Goal: Task Accomplishment & Management: Use online tool/utility

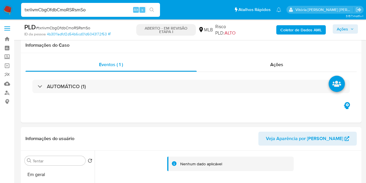
select select "10"
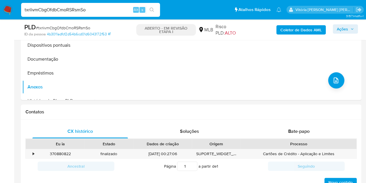
click at [344, 28] on font "Ações" at bounding box center [342, 28] width 11 height 9
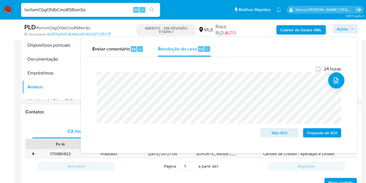
drag, startPoint x: 28, startPoint y: 88, endPoint x: 71, endPoint y: 105, distance: 46.2
click at [28, 88] on button "Anexos" at bounding box center [58, 87] width 72 height 14
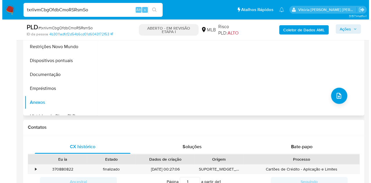
scroll to position [112, 0]
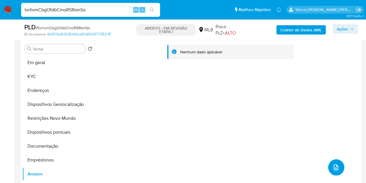
click at [333, 169] on icon "upload de arquivo" at bounding box center [336, 167] width 7 height 7
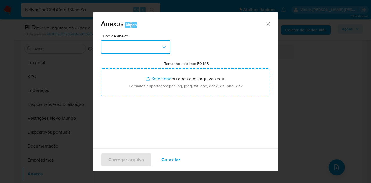
click at [128, 49] on button "button" at bounding box center [135, 47] width 69 height 14
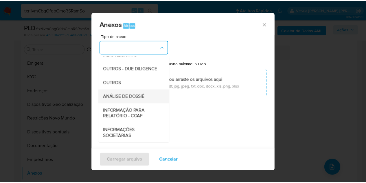
scroll to position [87, 0]
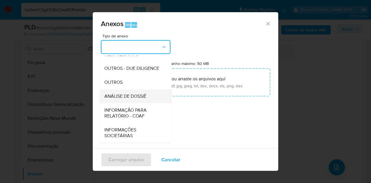
click at [132, 99] on font "ANÁLISE DE DOSSIÊ" at bounding box center [125, 96] width 42 height 7
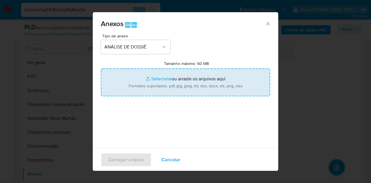
type input "C:\fakepath\SAR XXXX_XX - CPF 56949573855 - HUGO DIAS DOS SANTOS.pdf"
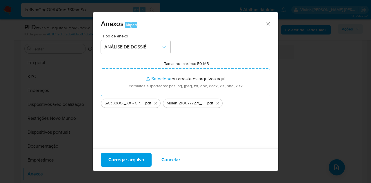
click at [123, 159] on font "Carregar arquivo" at bounding box center [126, 160] width 36 height 14
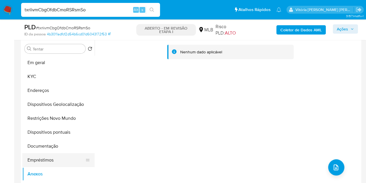
click at [36, 161] on button "Empréstimos" at bounding box center [56, 160] width 68 height 14
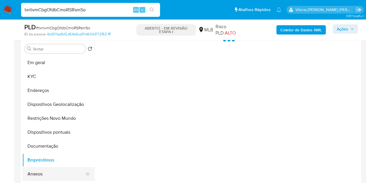
click at [36, 170] on button "Anexos" at bounding box center [56, 174] width 68 height 14
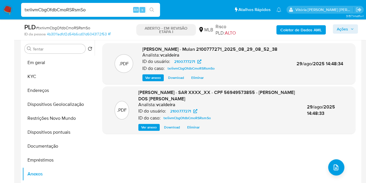
click at [342, 28] on font "Ações" at bounding box center [342, 28] width 11 height 9
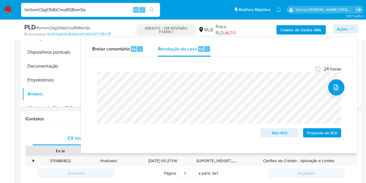
scroll to position [256, 0]
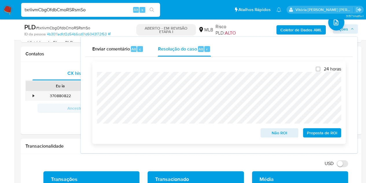
click at [318, 136] on font "Proposta de ROI" at bounding box center [322, 132] width 30 height 9
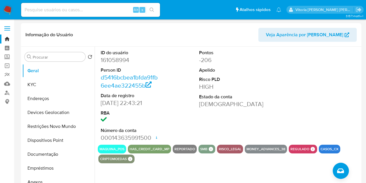
select select "10"
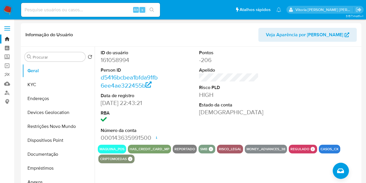
scroll to position [318, 0]
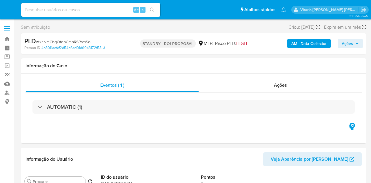
select select "10"
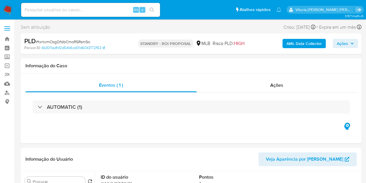
click at [81, 12] on input at bounding box center [90, 10] width 139 height 8
paste input "fOB57zGsvLD3xhjaQ43GWrfq"
type input "fOB57zGsvLD3xhjaQ43GWrfq"
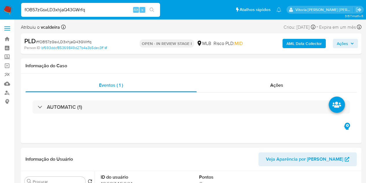
select select "10"
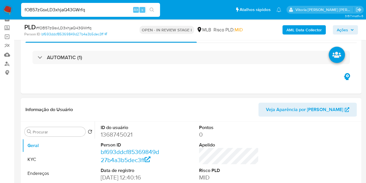
click at [114, 136] on dd "1368745021" at bounding box center [131, 134] width 60 height 8
copy dd "1368745021"
click at [47, 13] on input "fOB57zGsvLD3xhjaQ43GWrfq" at bounding box center [90, 10] width 139 height 8
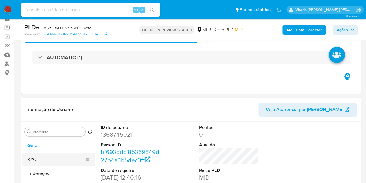
drag, startPoint x: 189, startPoint y: 174, endPoint x: 36, endPoint y: 162, distance: 153.3
click at [36, 162] on button "KYC" at bounding box center [56, 159] width 68 height 14
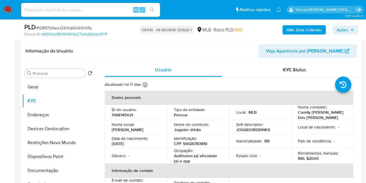
scroll to position [87, 0]
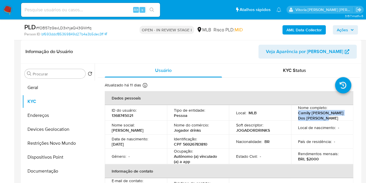
drag, startPoint x: 320, startPoint y: 119, endPoint x: 296, endPoint y: 115, distance: 24.2
click at [298, 115] on p "Camily Sueli Nascimento Dos Santos" at bounding box center [321, 115] width 46 height 10
copy p "Camily Sueli Nascimento Dos Santos"
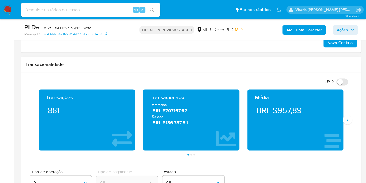
scroll to position [405, 0]
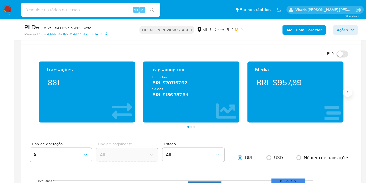
click at [344, 91] on button "Siguiente" at bounding box center [347, 91] width 9 height 9
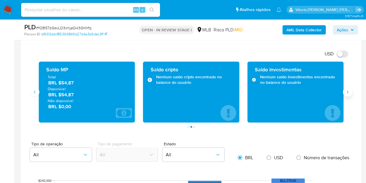
click at [347, 90] on icon "Siguiente" at bounding box center [347, 91] width 5 height 5
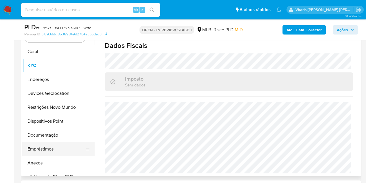
scroll to position [58, 0]
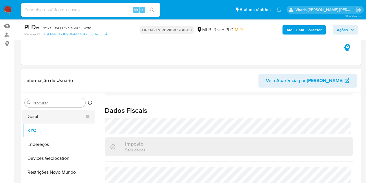
click at [43, 113] on button "Geral" at bounding box center [56, 116] width 68 height 14
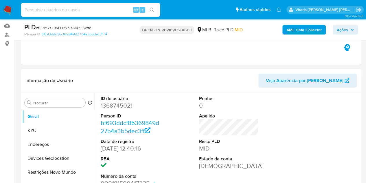
scroll to position [174, 0]
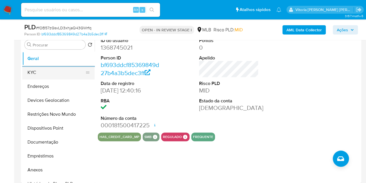
drag, startPoint x: 33, startPoint y: 69, endPoint x: 40, endPoint y: 68, distance: 7.3
click at [33, 69] on button "KYC" at bounding box center [56, 72] width 68 height 14
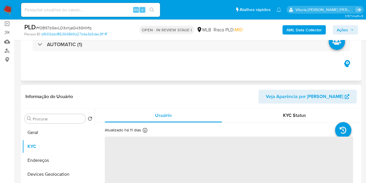
scroll to position [29, 0]
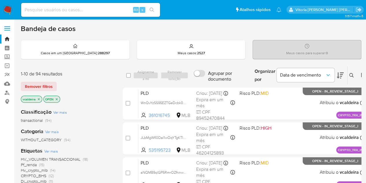
click at [85, 13] on input at bounding box center [90, 10] width 139 height 8
paste input "fOB57zGsvLD3xhjaQ43GWrfq"
type input "fOB57zGsvLD3xhjaQ43GWrfq"
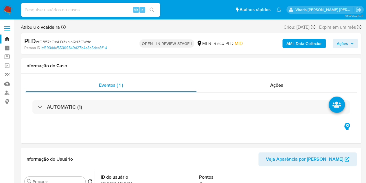
select select "10"
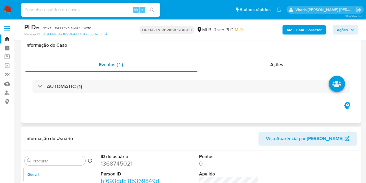
scroll to position [58, 0]
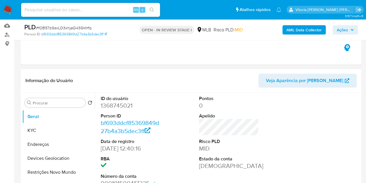
click at [113, 106] on dd "1368745021" at bounding box center [131, 105] width 60 height 8
click at [114, 106] on dd "1368745021" at bounding box center [131, 105] width 60 height 8
copy dd "1368745021"
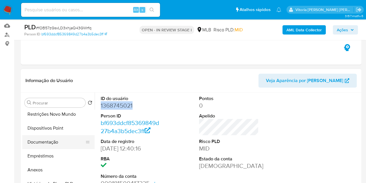
click at [48, 144] on button "Documentação" at bounding box center [56, 142] width 68 height 14
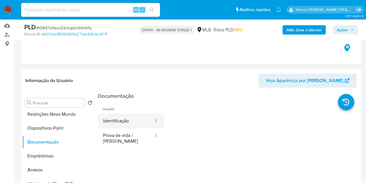
click at [114, 120] on button "Identificação" at bounding box center [126, 120] width 56 height 15
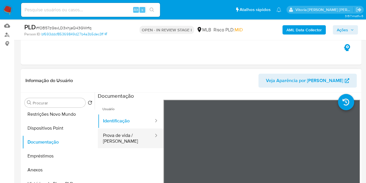
click at [134, 135] on button "Prova de vida / Selfie" at bounding box center [126, 138] width 56 height 20
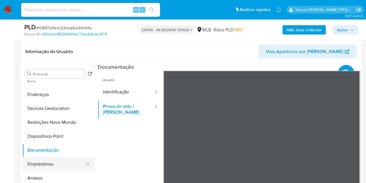
scroll to position [0, 0]
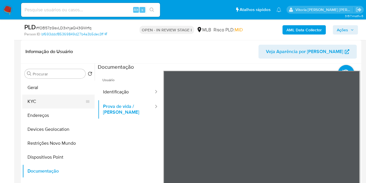
click at [35, 102] on button "KYC" at bounding box center [56, 101] width 68 height 14
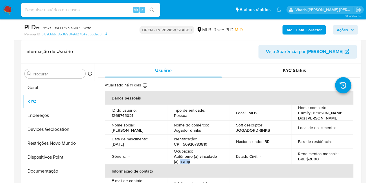
drag, startPoint x: 189, startPoint y: 161, endPoint x: 178, endPoint y: 158, distance: 11.5
click at [179, 161] on p "Autônomo (a) vinculado (a) a app" at bounding box center [197, 158] width 46 height 10
drag, startPoint x: 201, startPoint y: 131, endPoint x: 173, endPoint y: 131, distance: 28.1
click at [173, 131] on td "Nome do comércio : Jogador drinks" at bounding box center [198, 127] width 62 height 14
copy p "Jogador drinks"
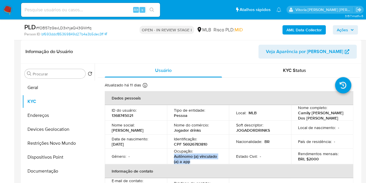
drag, startPoint x: 191, startPoint y: 159, endPoint x: 173, endPoint y: 156, distance: 17.9
click at [174, 156] on p "Autônomo (a) vinculado (a) a app" at bounding box center [197, 158] width 46 height 10
copy p "Autônomo (a) vinculado (a) a app"
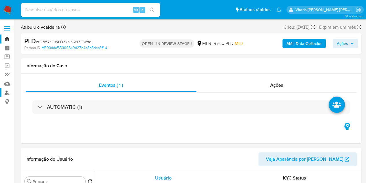
click at [9, 91] on link "Localizador de pessoas" at bounding box center [34, 92] width 69 height 9
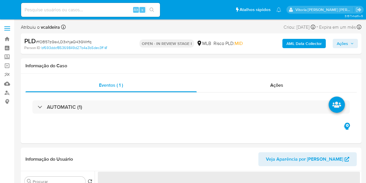
select select "10"
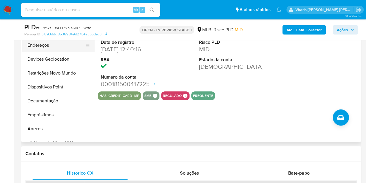
scroll to position [87, 0]
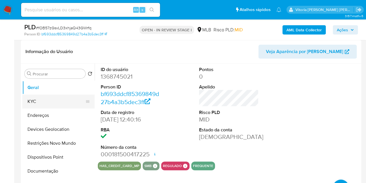
click at [34, 104] on button "KYC" at bounding box center [56, 101] width 68 height 14
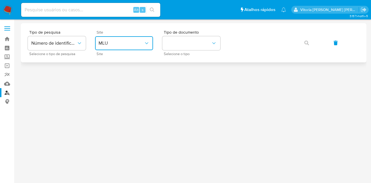
click at [110, 38] on button "MLU" at bounding box center [124, 43] width 58 height 14
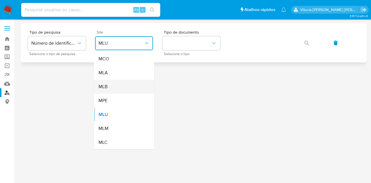
click at [115, 87] on div "MLB" at bounding box center [121, 87] width 47 height 14
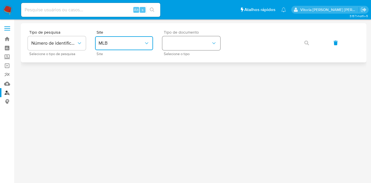
click at [178, 43] on button "identificationType" at bounding box center [191, 43] width 58 height 14
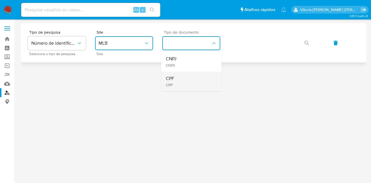
click at [181, 80] on div "CPF CPF" at bounding box center [189, 81] width 47 height 20
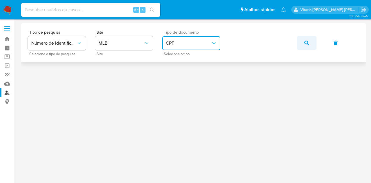
click at [303, 39] on button "button" at bounding box center [306, 43] width 20 height 14
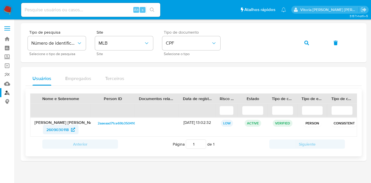
click at [63, 129] on span "2609030118" at bounding box center [57, 129] width 22 height 9
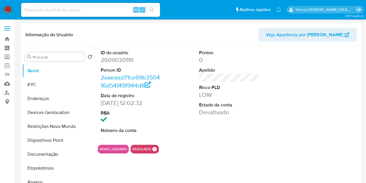
select select "10"
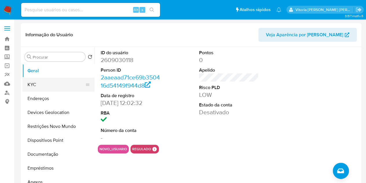
click at [34, 80] on button "KYC" at bounding box center [56, 85] width 68 height 14
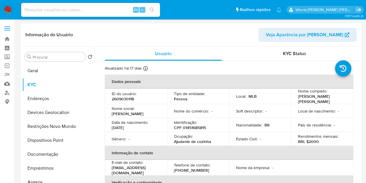
click at [89, 12] on input at bounding box center [90, 10] width 139 height 8
paste input "0Oy4S1NtmFzXnPGRrC9wt6gb"
type input "0Oy4S1NtmFzXnPGRrC9wt6gb"
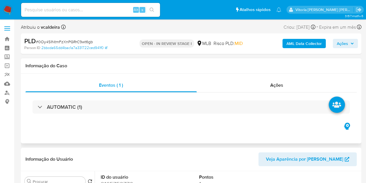
select select "10"
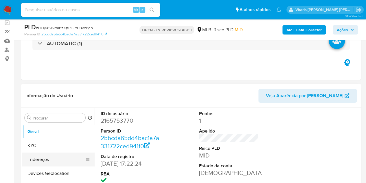
scroll to position [87, 0]
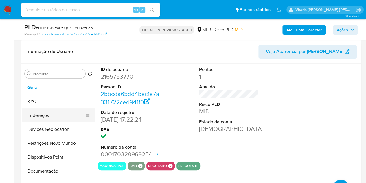
click at [38, 116] on button "Endereços" at bounding box center [56, 115] width 68 height 14
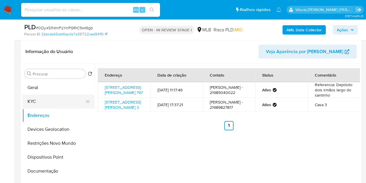
click at [57, 103] on button "KYC" at bounding box center [56, 101] width 68 height 14
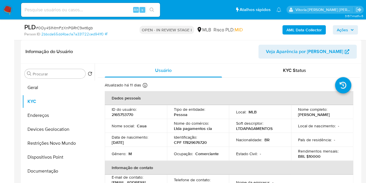
click at [125, 118] on td "ID do usuário : 2165753770" at bounding box center [136, 112] width 62 height 14
click at [125, 115] on p "2165753770" at bounding box center [123, 114] width 22 height 5
copy p "2165753770"
click at [122, 115] on p "2165753770" at bounding box center [123, 114] width 22 height 5
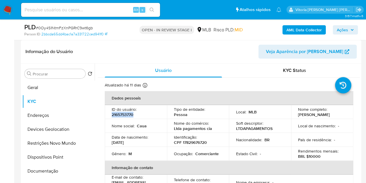
click at [122, 115] on p "2165753770" at bounding box center [123, 114] width 22 height 5
click at [35, 93] on button "Geral" at bounding box center [56, 87] width 68 height 14
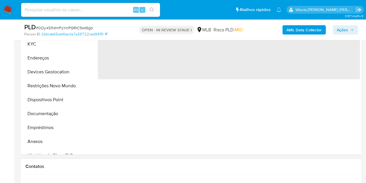
scroll to position [145, 0]
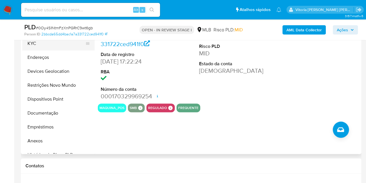
click at [47, 44] on button "KYC" at bounding box center [56, 43] width 68 height 14
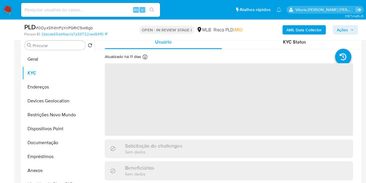
scroll to position [87, 0]
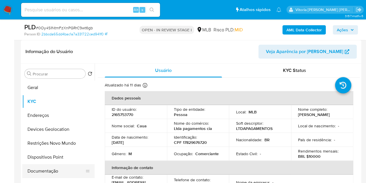
click at [29, 169] on button "Documentação" at bounding box center [56, 171] width 68 height 14
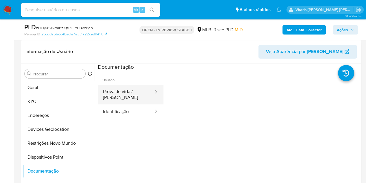
click at [118, 97] on button "Prova de vida / [PERSON_NAME]" at bounding box center [126, 95] width 56 height 20
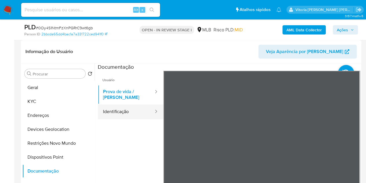
click at [130, 111] on button "Identificação" at bounding box center [126, 111] width 56 height 15
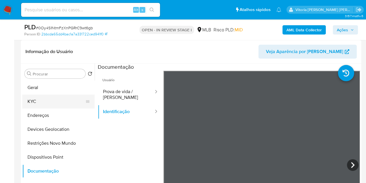
click at [38, 100] on button "KYC" at bounding box center [56, 101] width 68 height 14
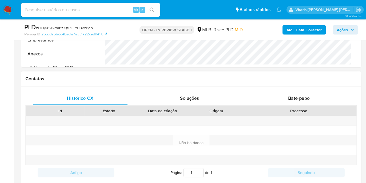
scroll to position [347, 0]
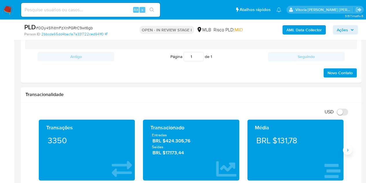
click at [346, 150] on icon "Siguiente" at bounding box center [347, 149] width 5 height 5
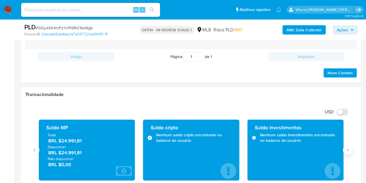
click at [347, 150] on icon "Siguiente" at bounding box center [347, 149] width 5 height 5
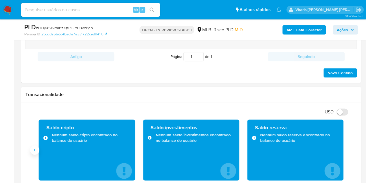
click at [36, 148] on icon "Anterior" at bounding box center [34, 149] width 5 height 5
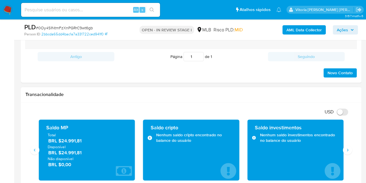
drag, startPoint x: 85, startPoint y: 155, endPoint x: 61, endPoint y: 153, distance: 24.4
click at [61, 153] on div "Total BRL $24.991,81 Disponível BRL $24.991,81 Não disponível BRL $0,00" at bounding box center [86, 149] width 87 height 35
click at [83, 154] on span "BRL $24.991,81" at bounding box center [87, 152] width 78 height 7
drag, startPoint x: 84, startPoint y: 152, endPoint x: 73, endPoint y: 168, distance: 19.2
click at [62, 153] on span "BRL $24.991,81" at bounding box center [87, 152] width 78 height 7
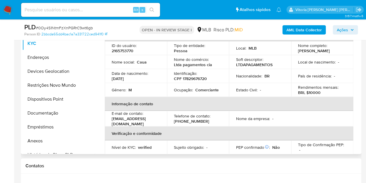
scroll to position [0, 0]
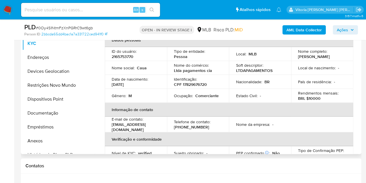
drag, startPoint x: 137, startPoint y: 86, endPoint x: 115, endPoint y: 93, distance: 24.1
click at [109, 84] on td "Data de nascimento : 19/09/2005" at bounding box center [136, 82] width 62 height 14
copy p "19/09/2005"
drag, startPoint x: 217, startPoint y: 70, endPoint x: 168, endPoint y: 68, distance: 49.0
click at [168, 68] on td "Nome do comércio : Ltda pagamentos cia" at bounding box center [198, 68] width 62 height 14
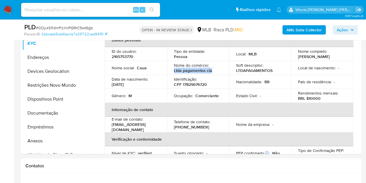
copy p "Ltda pagamentos cia"
click at [211, 97] on p "Comerciante" at bounding box center [206, 95] width 23 height 5
copy p "Comerciante"
click at [67, 10] on input at bounding box center [90, 10] width 139 height 8
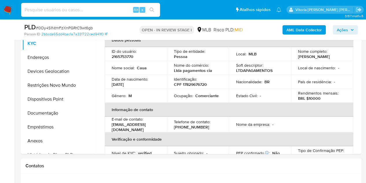
paste input "2629949232"
type input "2629949232"
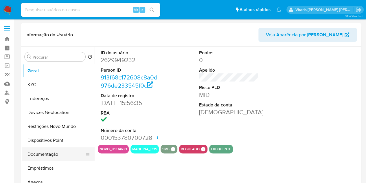
select select "10"
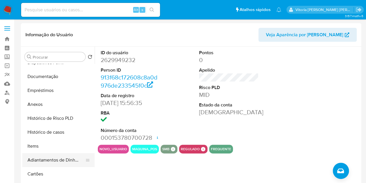
scroll to position [87, 0]
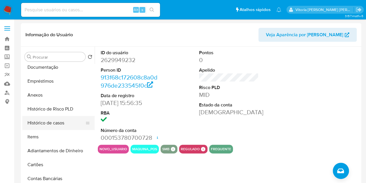
drag, startPoint x: 45, startPoint y: 121, endPoint x: 46, endPoint y: 118, distance: 3.0
click at [45, 121] on button "Histórico de casos" at bounding box center [56, 123] width 68 height 14
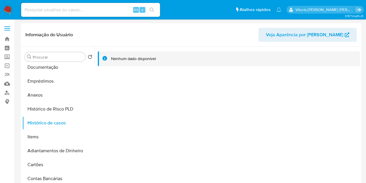
click at [65, 11] on input at bounding box center [90, 10] width 139 height 8
paste input "jOTqQGdEB2K0I0NJsvEjZTrD"
type input "jOTqQGdEB2K0I0NJsvEjZTrD"
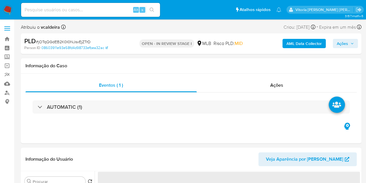
select select "10"
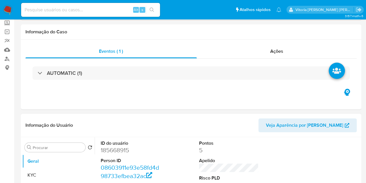
scroll to position [58, 0]
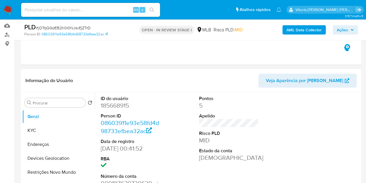
click at [112, 108] on dd "185668915" at bounding box center [131, 105] width 60 height 8
copy dd "185668915"
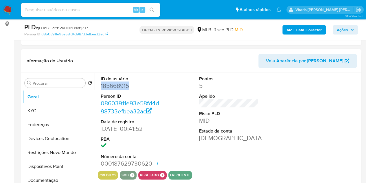
scroll to position [87, 0]
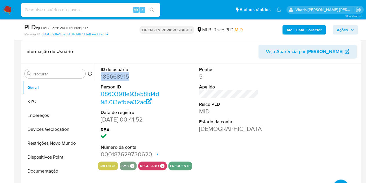
click at [116, 74] on dd "185668915" at bounding box center [131, 76] width 60 height 8
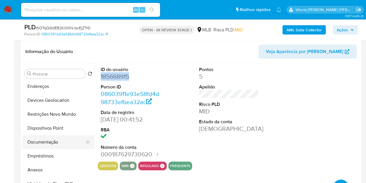
click at [45, 142] on button "Documentação" at bounding box center [56, 142] width 68 height 14
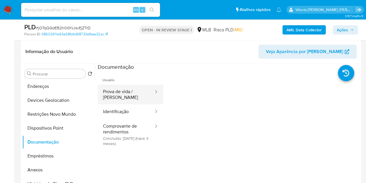
click at [125, 89] on button "Prova de vida / Selfie" at bounding box center [126, 95] width 56 height 20
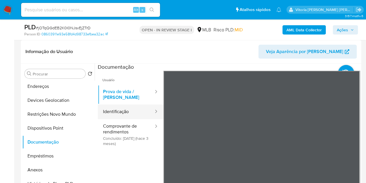
click at [132, 114] on button "Identificação" at bounding box center [126, 111] width 56 height 15
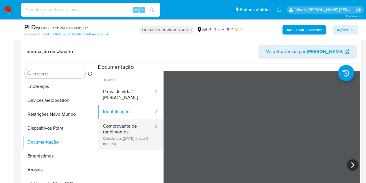
click at [120, 142] on button "Comprovante de rendimentos Concluído: 31/05/2025 (hace 3 meses)" at bounding box center [126, 134] width 56 height 31
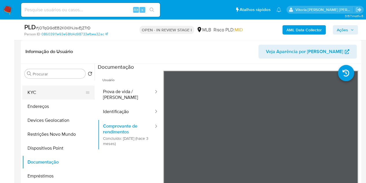
scroll to position [0, 0]
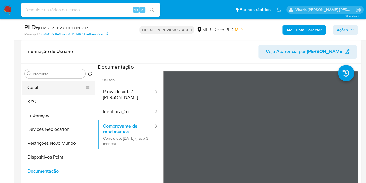
click at [45, 91] on button "Geral" at bounding box center [56, 87] width 68 height 14
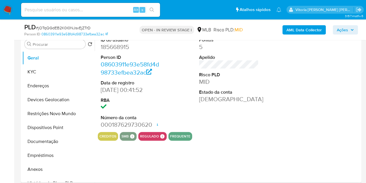
scroll to position [145, 0]
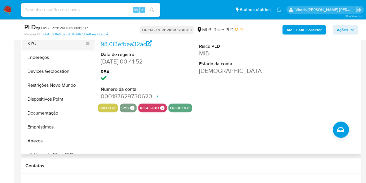
click at [39, 45] on button "KYC" at bounding box center [56, 43] width 68 height 14
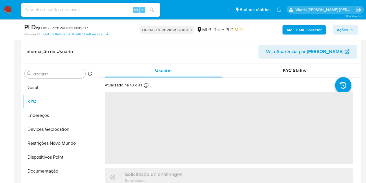
scroll to position [87, 0]
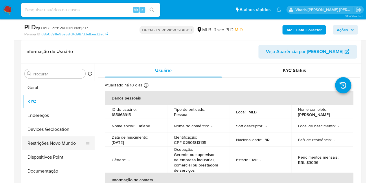
drag, startPoint x: 39, startPoint y: 142, endPoint x: 43, endPoint y: 136, distance: 6.4
click at [40, 140] on button "Restrições Novo Mundo" at bounding box center [56, 143] width 68 height 14
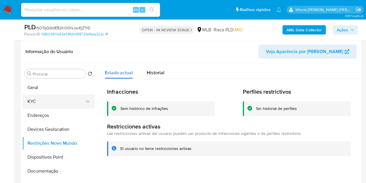
click at [57, 104] on button "KYC" at bounding box center [56, 101] width 68 height 14
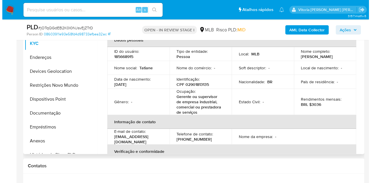
scroll to position [116, 0]
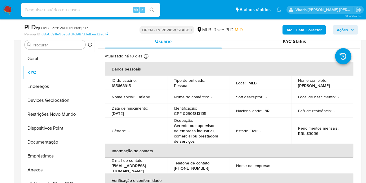
drag, startPoint x: 318, startPoint y: 90, endPoint x: 296, endPoint y: 86, distance: 22.3
click at [296, 86] on td "Nome completo : Tatiane de Paula Rodrigues" at bounding box center [322, 83] width 62 height 14
copy p "Tatiane de Paula Rodrigues"
click at [43, 85] on button "Endereços" at bounding box center [56, 86] width 68 height 14
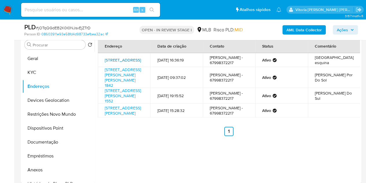
click at [130, 60] on link "Rua São Paulo 902, Palestina, São Paulo, 15470017, Brasil 902" at bounding box center [123, 60] width 36 height 6
click at [47, 69] on button "KYC" at bounding box center [56, 72] width 68 height 14
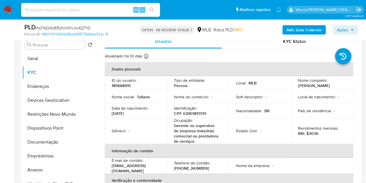
click at [300, 83] on p "Tatiane de Paula Rodrigues" at bounding box center [314, 85] width 32 height 5
click at [201, 115] on p "CPF 02901813135" at bounding box center [190, 113] width 32 height 5
copy p "02901813135"
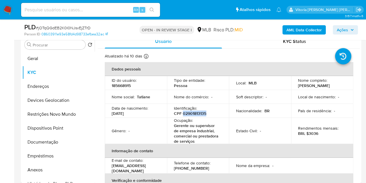
click at [299, 30] on b "AML Data Collector" at bounding box center [304, 29] width 35 height 9
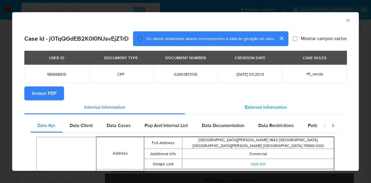
click at [264, 107] on span "External information" at bounding box center [266, 107] width 42 height 7
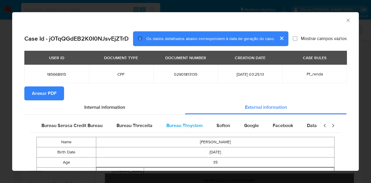
scroll to position [0, 122]
click at [247, 124] on span "Google" at bounding box center [249, 125] width 15 height 7
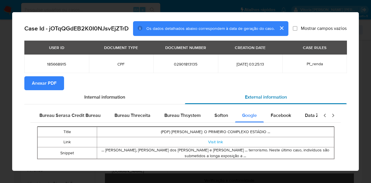
scroll to position [17, 0]
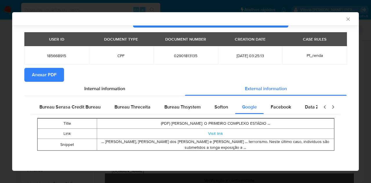
click at [176, 85] on div "Internal information" at bounding box center [104, 89] width 160 height 14
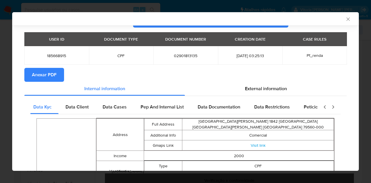
scroll to position [0, 0]
click at [249, 88] on span "External information" at bounding box center [266, 88] width 42 height 7
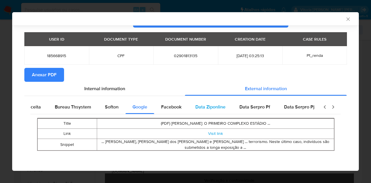
scroll to position [0, 236]
click at [161, 76] on section "Anexar PDF" at bounding box center [185, 75] width 322 height 14
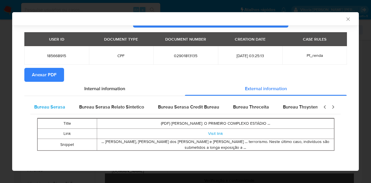
scroll to position [0, 0]
click at [49, 107] on span "Bureau Serasa" at bounding box center [52, 106] width 31 height 7
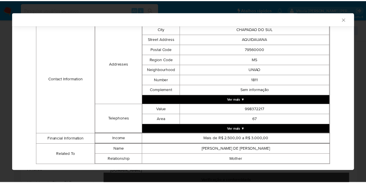
scroll to position [177, 0]
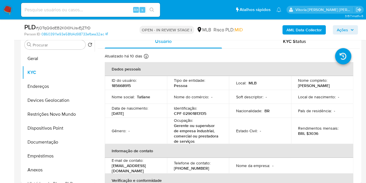
drag, startPoint x: 134, startPoint y: 117, endPoint x: 111, endPoint y: 117, distance: 23.2
click at [111, 117] on td "Data de nascimento : 16/10/1989" at bounding box center [136, 111] width 62 height 14
copy p "16/10/1989"
click at [29, 54] on button "Geral" at bounding box center [56, 59] width 68 height 14
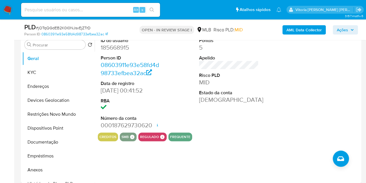
scroll to position [94, 0]
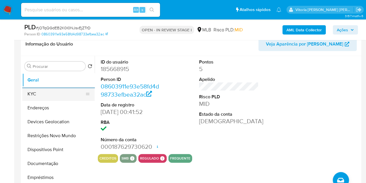
click at [32, 94] on button "KYC" at bounding box center [56, 94] width 68 height 14
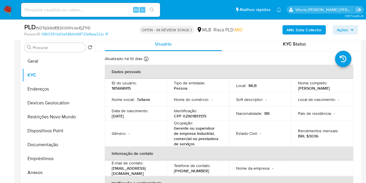
scroll to position [116, 0]
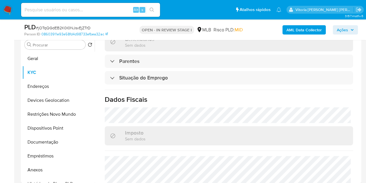
scroll to position [280, 0]
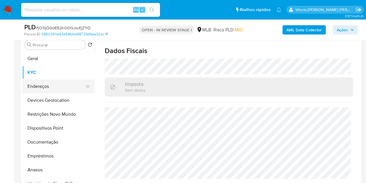
click at [46, 88] on button "Endereços" at bounding box center [56, 86] width 68 height 14
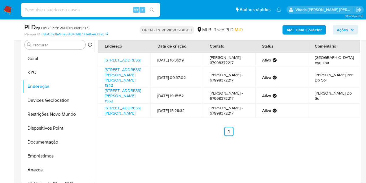
click at [157, 136] on div "Endereço Data de criação Contato Status Comentário Rua São Paulo 902, Palestina…" at bounding box center [229, 87] width 262 height 97
click at [48, 102] on button "Devices Geolocation" at bounding box center [56, 100] width 68 height 14
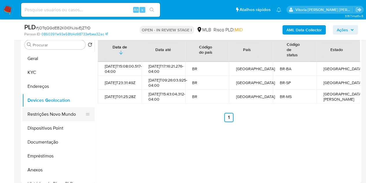
click at [48, 109] on button "Restrições Novo Mundo" at bounding box center [56, 114] width 68 height 14
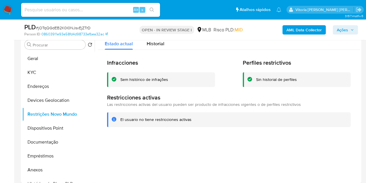
click at [175, 124] on div "El usuario no tiene restricciones activas" at bounding box center [229, 119] width 244 height 15
click at [42, 128] on button "Dispositivos Point" at bounding box center [56, 128] width 68 height 14
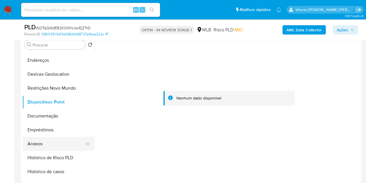
scroll to position [58, 0]
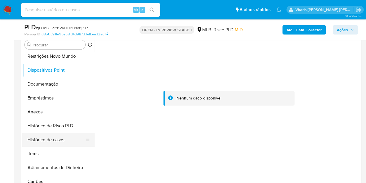
click at [49, 136] on button "Histórico de casos" at bounding box center [56, 140] width 68 height 14
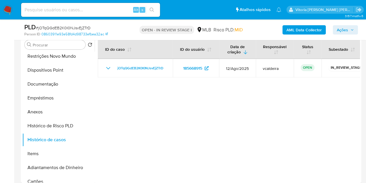
click at [313, 29] on b "AML Data Collector" at bounding box center [304, 29] width 35 height 9
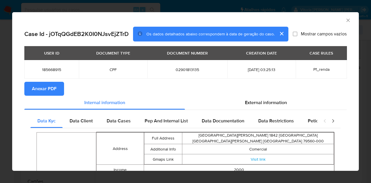
click at [45, 88] on span "Anexar PDF" at bounding box center [44, 88] width 25 height 13
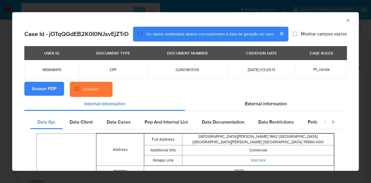
click at [345, 19] on icon "Fechar a janela" at bounding box center [348, 20] width 6 height 6
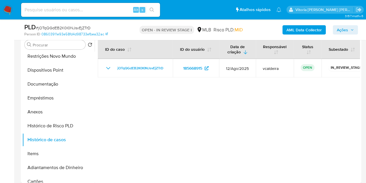
drag, startPoint x: 352, startPoint y: 31, endPoint x: 349, endPoint y: 31, distance: 3.0
click at [352, 31] on icon "button" at bounding box center [352, 29] width 3 height 3
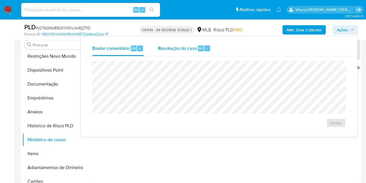
click at [181, 44] on div "Resolução do caso Alt r" at bounding box center [184, 48] width 53 height 15
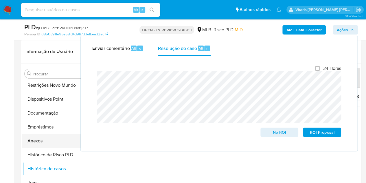
click at [37, 140] on button "Anexos" at bounding box center [56, 141] width 68 height 14
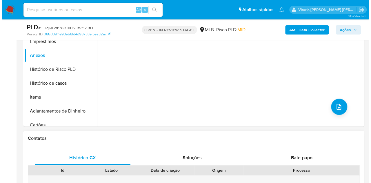
scroll to position [174, 0]
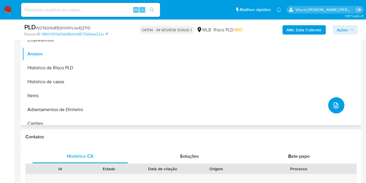
click at [334, 109] on button "upload-file" at bounding box center [336, 105] width 16 height 16
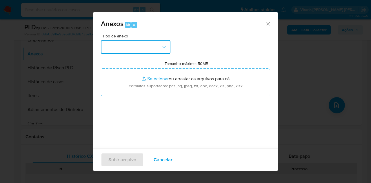
click at [166, 49] on icon "button" at bounding box center [164, 47] width 6 height 6
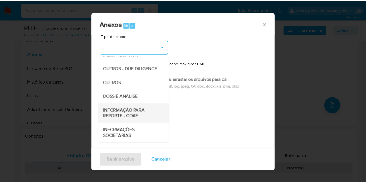
scroll to position [87, 0]
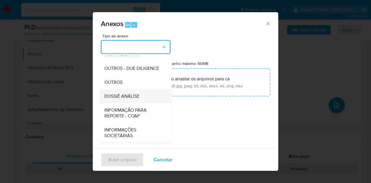
click at [132, 99] on span "DOSSIÊ ANÁLISE" at bounding box center [121, 96] width 35 height 6
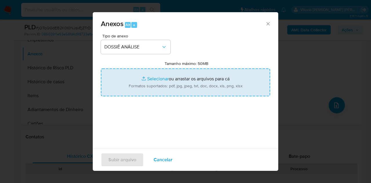
type input "C:\fakepath\SAR XXX_XX - CPF 02901813135 - TATIANE DE PAULA RODRIGUES.pdf"
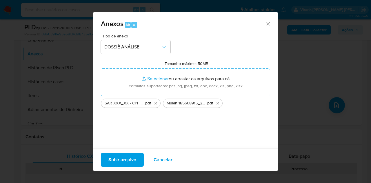
click at [129, 159] on span "Subir arquivo" at bounding box center [122, 159] width 28 height 13
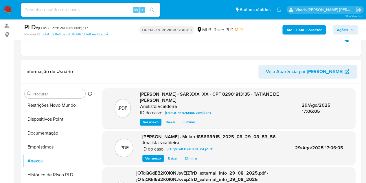
scroll to position [58, 0]
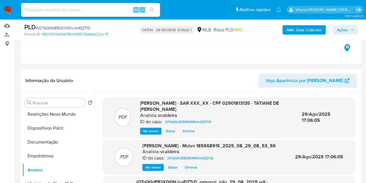
click at [351, 34] on span "Ações" at bounding box center [345, 30] width 17 height 8
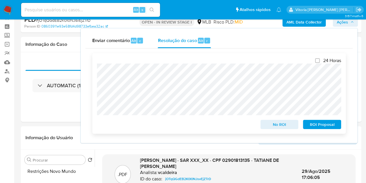
scroll to position [0, 0]
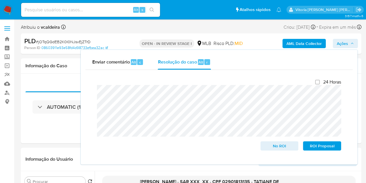
click at [87, 90] on div "Fechamento do caso 24 Horas No ROI ROI Proposal" at bounding box center [218, 115] width 267 height 90
click at [316, 150] on span "ROI Proposal" at bounding box center [322, 146] width 30 height 8
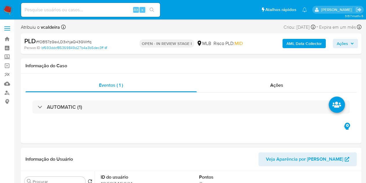
select select "10"
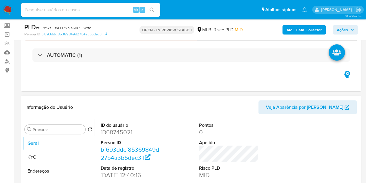
scroll to position [87, 0]
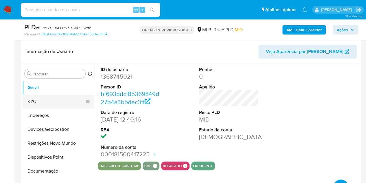
click at [26, 99] on button "KYC" at bounding box center [56, 101] width 68 height 14
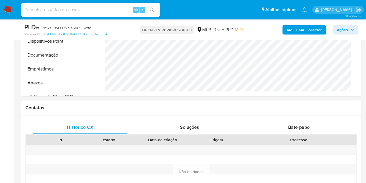
scroll to position [174, 0]
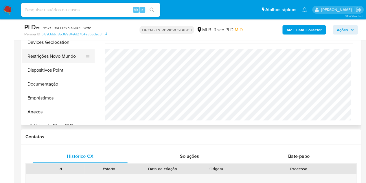
click at [43, 57] on button "Restrições Novo Mundo" at bounding box center [56, 56] width 68 height 14
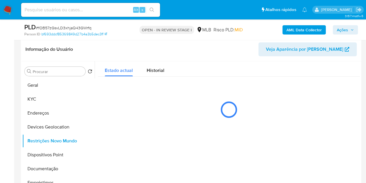
scroll to position [87, 0]
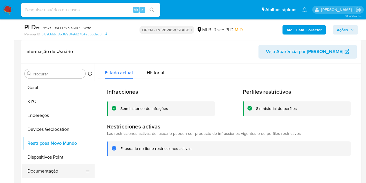
click at [43, 168] on button "Documentação" at bounding box center [56, 171] width 68 height 14
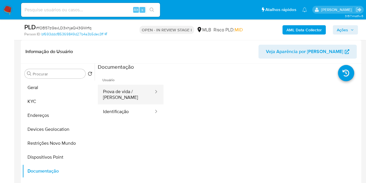
drag, startPoint x: 134, startPoint y: 88, endPoint x: 139, endPoint y: 95, distance: 8.9
click at [133, 88] on button "Prova de vida / [PERSON_NAME]" at bounding box center [126, 95] width 56 height 20
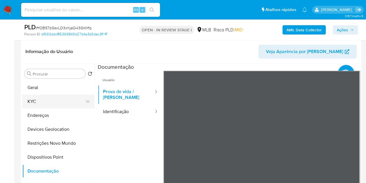
click at [34, 101] on button "KYC" at bounding box center [56, 101] width 68 height 14
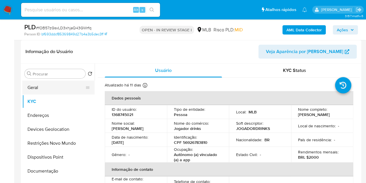
click at [42, 89] on button "Geral" at bounding box center [56, 87] width 68 height 14
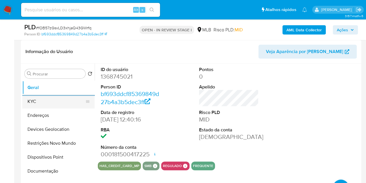
click at [49, 98] on button "KYC" at bounding box center [56, 101] width 68 height 14
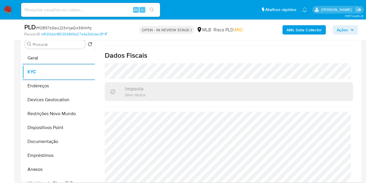
scroll to position [276, 0]
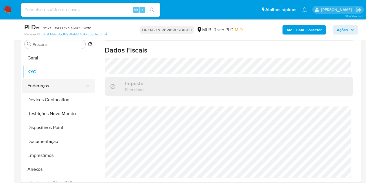
click at [41, 85] on button "Endereços" at bounding box center [56, 86] width 68 height 14
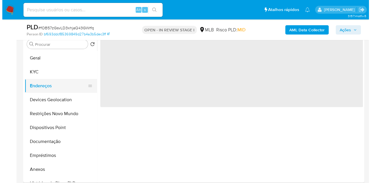
scroll to position [0, 0]
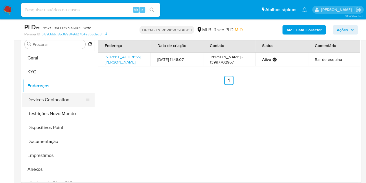
click at [37, 101] on button "Devices Geolocation" at bounding box center [56, 100] width 68 height 14
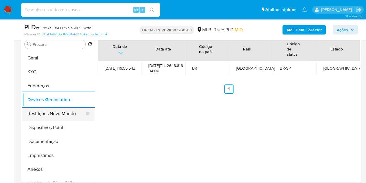
click at [38, 115] on button "Restrições Novo Mundo" at bounding box center [56, 114] width 68 height 14
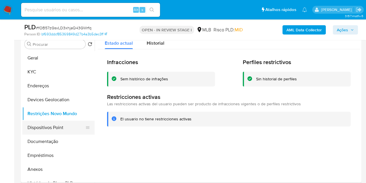
click at [35, 124] on button "Dispositivos Point" at bounding box center [56, 127] width 68 height 14
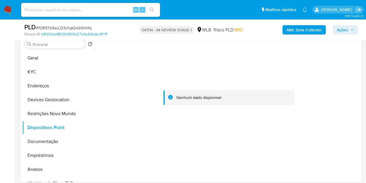
click at [319, 28] on b "AML Data Collector" at bounding box center [304, 29] width 35 height 9
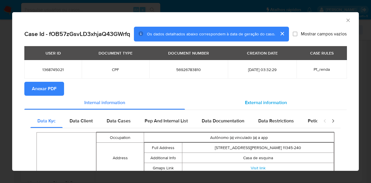
click at [244, 97] on div "External information" at bounding box center [266, 103] width 162 height 14
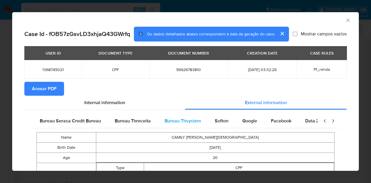
scroll to position [0, 122]
click at [243, 122] on span "Google" at bounding box center [249, 120] width 15 height 7
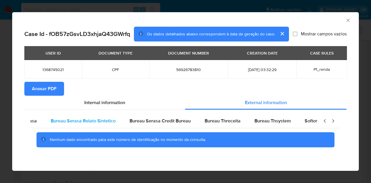
scroll to position [0, 0]
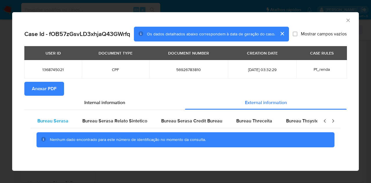
click at [57, 122] on span "Bureau Serasa" at bounding box center [52, 120] width 31 height 7
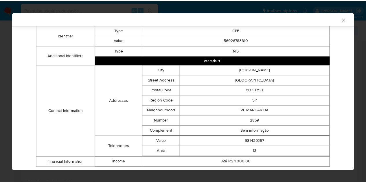
scroll to position [133, 0]
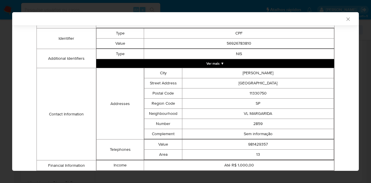
click at [345, 21] on icon "Fechar a janela" at bounding box center [348, 19] width 6 height 6
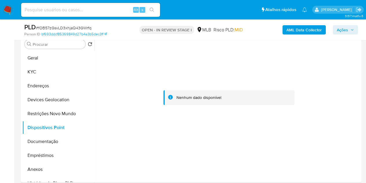
click at [348, 32] on span "Ações" at bounding box center [342, 29] width 11 height 9
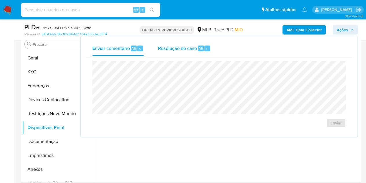
click at [178, 49] on span "Resolução do caso" at bounding box center [177, 48] width 39 height 7
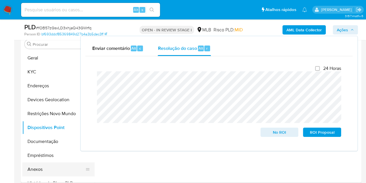
click at [36, 168] on button "Anexos" at bounding box center [56, 169] width 68 height 14
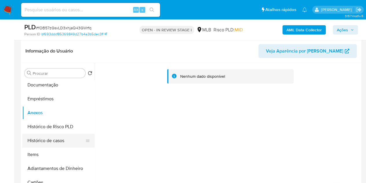
scroll to position [87, 0]
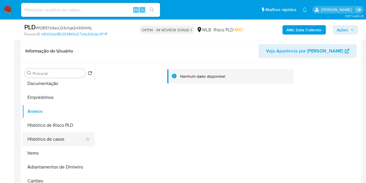
click at [49, 141] on button "Histórico de casos" at bounding box center [56, 139] width 68 height 14
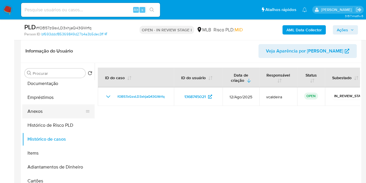
click at [46, 113] on button "Anexos" at bounding box center [56, 111] width 68 height 14
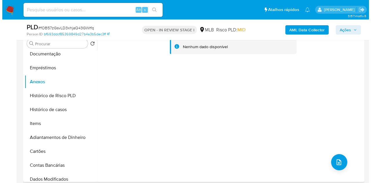
scroll to position [145, 0]
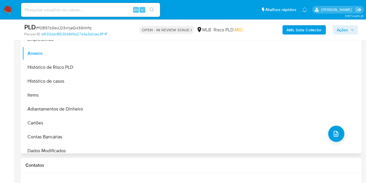
click at [343, 136] on div "Nenhum dado disponível" at bounding box center [227, 79] width 265 height 148
click at [333, 134] on icon "upload-file" at bounding box center [336, 133] width 7 height 7
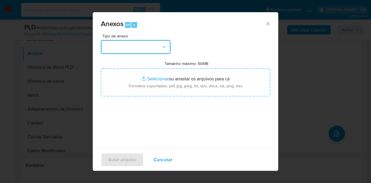
click at [144, 51] on button "button" at bounding box center [135, 47] width 69 height 14
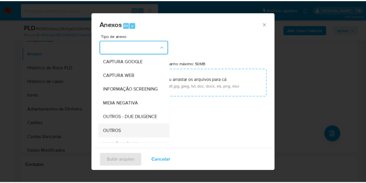
scroll to position [58, 0]
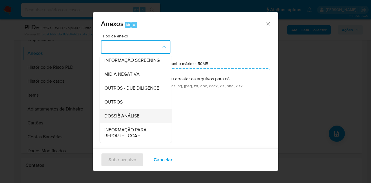
click at [132, 119] on span "DOSSIÊ ANÁLISE" at bounding box center [121, 116] width 35 height 6
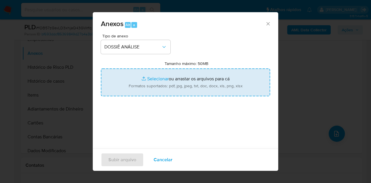
type input "C:\fakepath\SAR XXXX_XX - CPF 56926783810 - CAMILY SUELI NASCIMENTO DOS SANTOS.…"
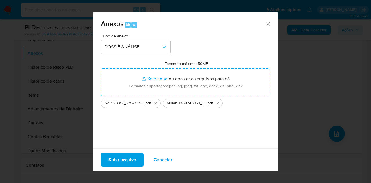
click at [124, 161] on span "Subir arquivo" at bounding box center [122, 159] width 28 height 13
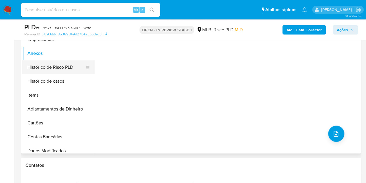
click at [43, 65] on button "Histórico de Risco PLD" at bounding box center [56, 67] width 68 height 14
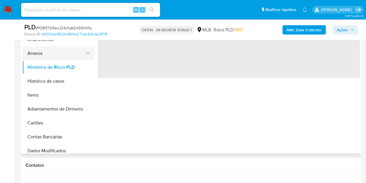
click at [42, 53] on button "Anexos" at bounding box center [56, 53] width 68 height 14
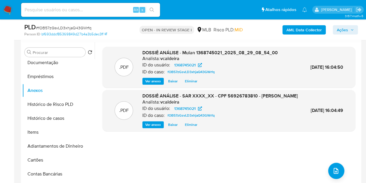
scroll to position [87, 0]
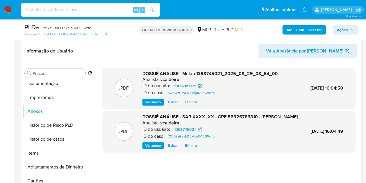
click at [349, 29] on span "Ações" at bounding box center [345, 30] width 17 height 8
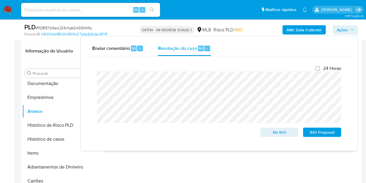
click at [345, 30] on span "Ações" at bounding box center [342, 29] width 11 height 9
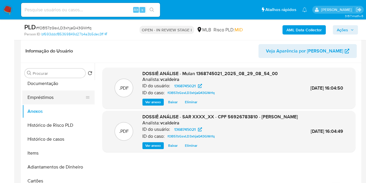
click at [38, 99] on button "Empréstimos" at bounding box center [56, 97] width 68 height 14
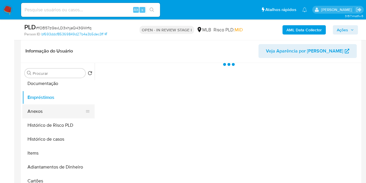
click at [34, 109] on button "Anexos" at bounding box center [56, 111] width 68 height 14
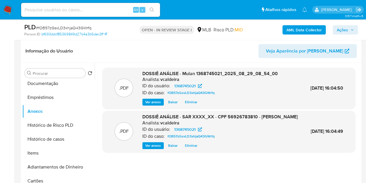
click at [344, 30] on span "Ações" at bounding box center [342, 29] width 11 height 9
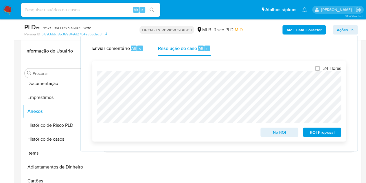
click at [315, 132] on span "ROI Proposal" at bounding box center [322, 132] width 30 height 8
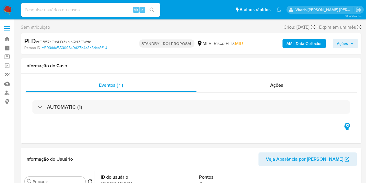
select select "10"
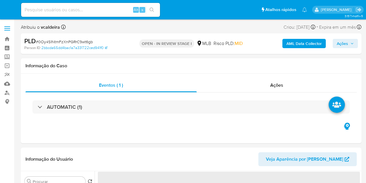
select select "10"
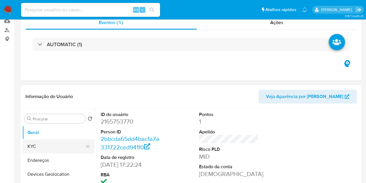
scroll to position [87, 0]
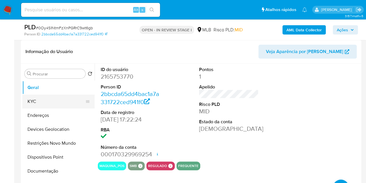
click at [36, 99] on button "KYC" at bounding box center [56, 101] width 68 height 14
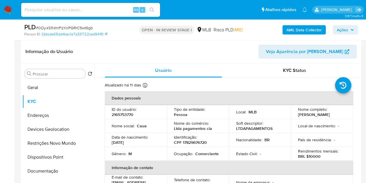
drag, startPoint x: 321, startPoint y: 111, endPoint x: 296, endPoint y: 113, distance: 24.7
click at [298, 113] on div "Nome completo : Caua Lopes Silva" at bounding box center [322, 112] width 48 height 10
copy p "Caua Lopes Silva"
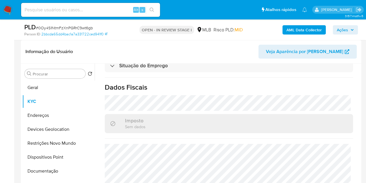
scroll to position [266, 0]
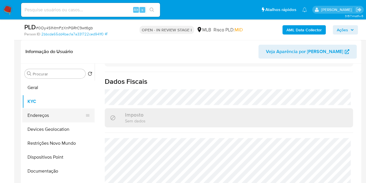
drag, startPoint x: 41, startPoint y: 113, endPoint x: 49, endPoint y: 112, distance: 8.2
click at [41, 113] on button "Endereços" at bounding box center [56, 115] width 68 height 14
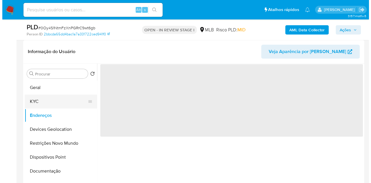
scroll to position [0, 0]
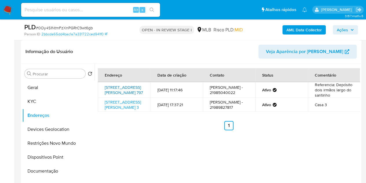
click at [126, 90] on link "Avenida Presidente João Goulart 797, Rio De Janeiro, Rio De Janeiro, 22452693, …" at bounding box center [124, 89] width 38 height 11
click at [301, 30] on b "AML Data Collector" at bounding box center [304, 29] width 35 height 9
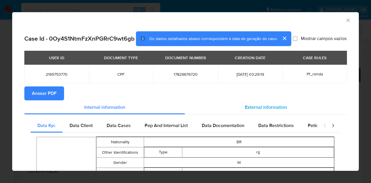
click at [259, 110] on span "External information" at bounding box center [266, 107] width 42 height 7
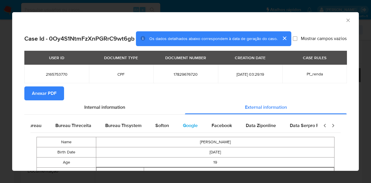
scroll to position [0, 196]
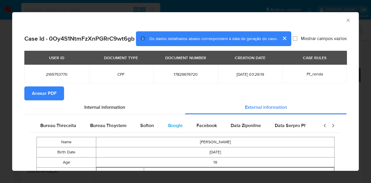
click at [179, 129] on span "Google" at bounding box center [175, 125] width 15 height 7
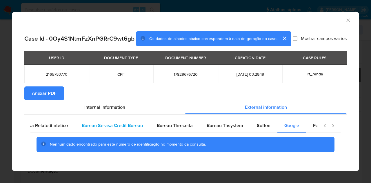
scroll to position [0, 44]
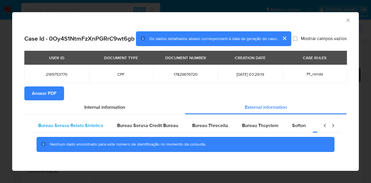
click at [73, 129] on span "Bureau Serasa Relato Sintetico" at bounding box center [70, 125] width 65 height 7
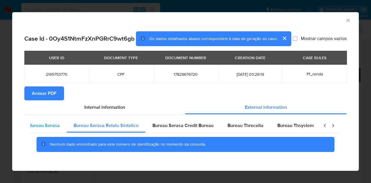
scroll to position [0, 0]
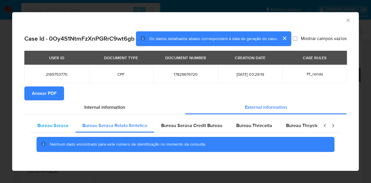
click at [48, 129] on span "Bureau Serasa" at bounding box center [52, 125] width 31 height 7
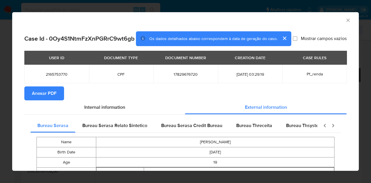
click at [52, 98] on span "Anexar PDF" at bounding box center [44, 93] width 25 height 13
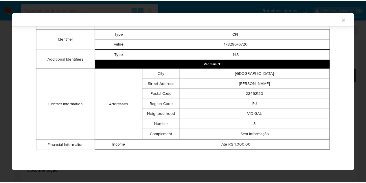
scroll to position [143, 0]
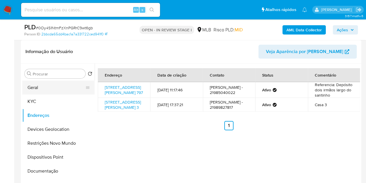
click at [42, 90] on button "Geral" at bounding box center [56, 87] width 68 height 14
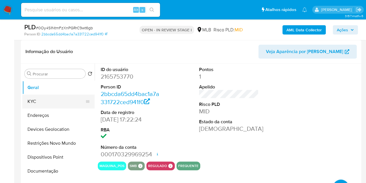
click at [45, 102] on button "KYC" at bounding box center [56, 101] width 68 height 14
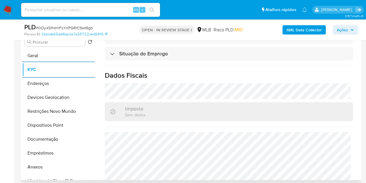
scroll to position [266, 0]
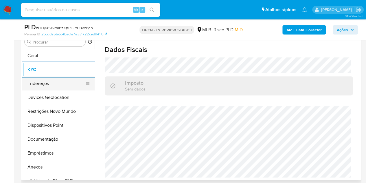
click at [41, 83] on button "Endereços" at bounding box center [56, 83] width 68 height 14
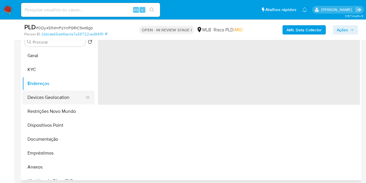
scroll to position [0, 0]
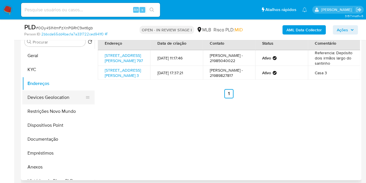
click at [58, 99] on button "Devices Geolocation" at bounding box center [56, 97] width 68 height 14
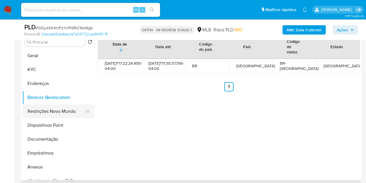
click at [48, 111] on button "Restrições Novo Mundo" at bounding box center [56, 111] width 68 height 14
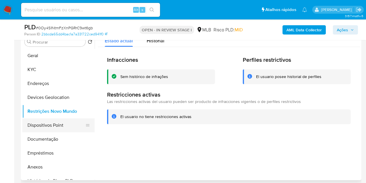
click at [59, 125] on button "Dispositivos Point" at bounding box center [56, 125] width 68 height 14
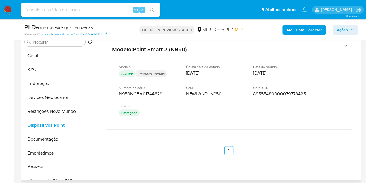
click at [150, 137] on div "Modelo : Point Smart 2 (N950) Modelo ACTIVE Tim Última data de estado 24/04/202…" at bounding box center [229, 97] width 262 height 130
click at [38, 141] on button "Documentação" at bounding box center [56, 139] width 68 height 14
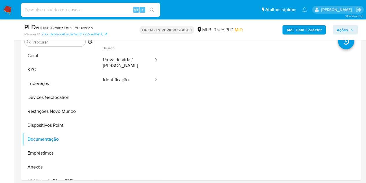
click at [355, 30] on button "Ações" at bounding box center [345, 29] width 25 height 9
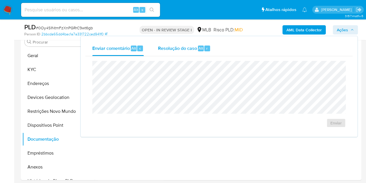
click at [185, 49] on span "Resolução do caso" at bounding box center [177, 48] width 39 height 7
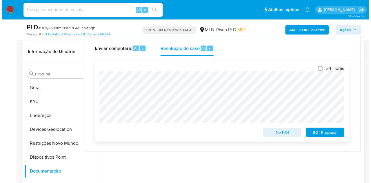
scroll to position [121, 0]
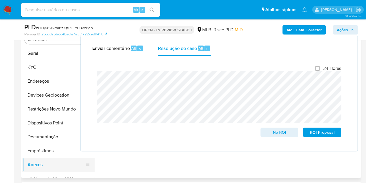
click at [36, 167] on button "Anexos" at bounding box center [56, 164] width 68 height 14
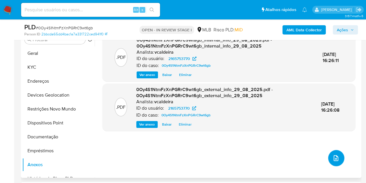
click at [335, 158] on icon "upload-file" at bounding box center [336, 157] width 7 height 7
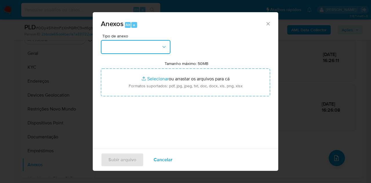
click at [157, 51] on button "button" at bounding box center [135, 47] width 69 height 14
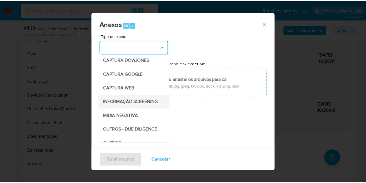
scroll to position [58, 0]
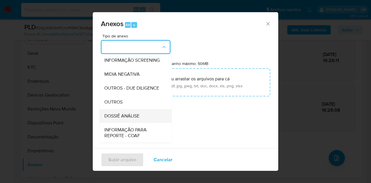
click at [116, 119] on span "DOSSIÊ ANÁLISE" at bounding box center [121, 116] width 35 height 6
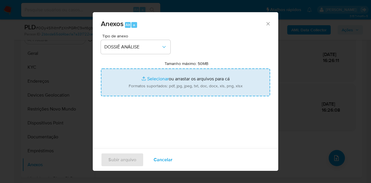
type input "C:\fakepath\SAR XXX_XX - CPF 17829676720 - CAUA LOPES SILVA.pdf"
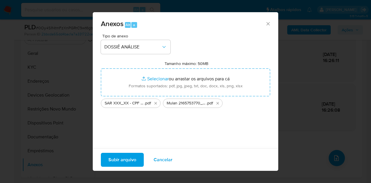
click at [120, 153] on span "Subir arquivo" at bounding box center [122, 159] width 28 height 13
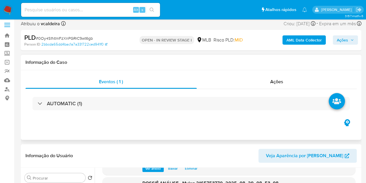
scroll to position [0, 0]
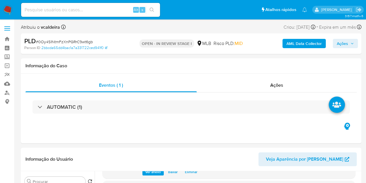
click at [346, 43] on span "Ações" at bounding box center [342, 43] width 11 height 9
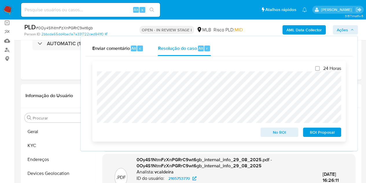
scroll to position [116, 0]
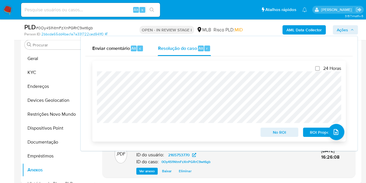
click at [309, 132] on span "ROI Proposal" at bounding box center [322, 132] width 30 height 8
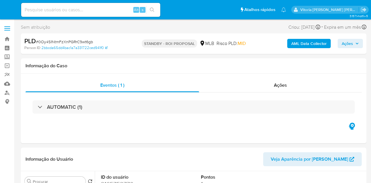
select select "10"
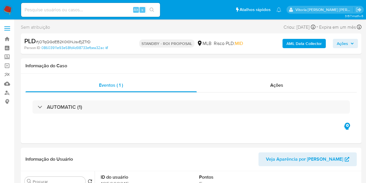
click at [63, 11] on input at bounding box center [90, 10] width 139 height 8
paste input "J9PmgLUuZeolNtFs4gQUMIzO"
type input "J9PmgLUuZeolNtFs4gQUMIzO"
select select "10"
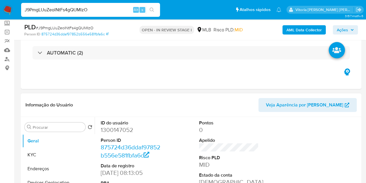
scroll to position [58, 0]
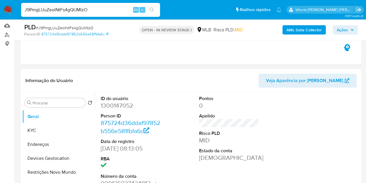
click at [120, 104] on dd "1300147052" at bounding box center [131, 105] width 60 height 8
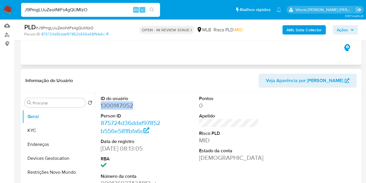
copy dd "1300147052"
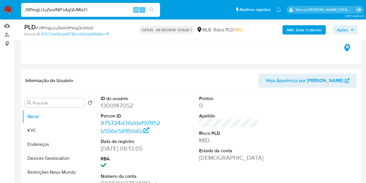
click at [41, 8] on input "J9PmgLUuZeolNtFs4gQUMIzO" at bounding box center [90, 10] width 139 height 8
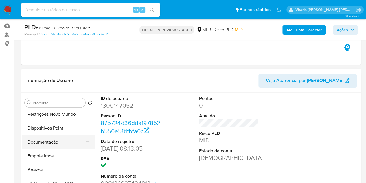
click at [41, 140] on button "Documentação" at bounding box center [56, 142] width 68 height 14
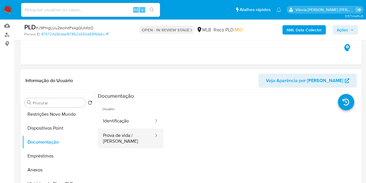
click at [135, 141] on button "Prova de vida / [PERSON_NAME]" at bounding box center [126, 138] width 56 height 20
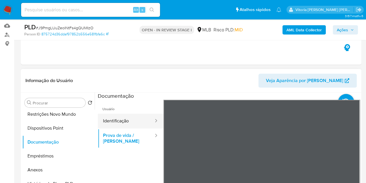
click at [138, 122] on button "Identificação" at bounding box center [126, 120] width 56 height 15
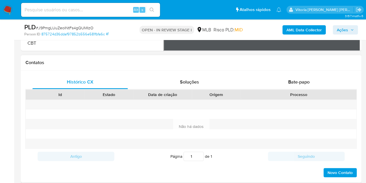
scroll to position [261, 0]
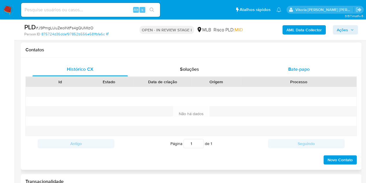
click at [296, 69] on span "Bate-papo" at bounding box center [298, 69] width 21 height 7
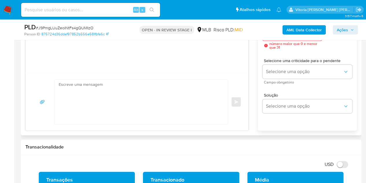
scroll to position [347, 0]
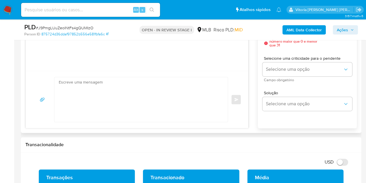
click at [91, 93] on textarea at bounding box center [140, 99] width 162 height 45
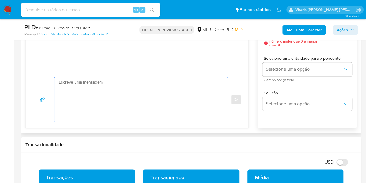
paste textarea "Olá, XXXXXXXXX. Estamos realizando uma verificação adicional de segurança [PERS…"
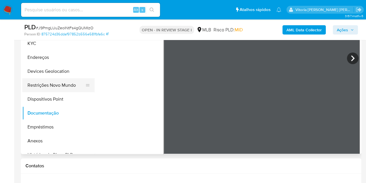
scroll to position [0, 0]
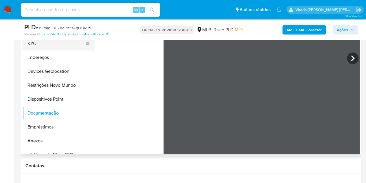
click at [41, 46] on button "KYC" at bounding box center [56, 43] width 68 height 14
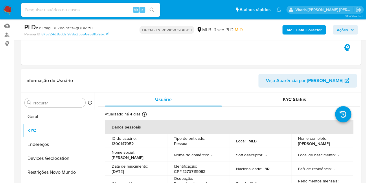
click at [296, 143] on td "Nome completo : [PERSON_NAME]" at bounding box center [322, 141] width 62 height 14
copy p "[PERSON_NAME]"
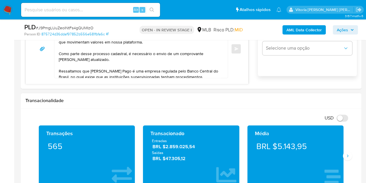
scroll to position [347, 0]
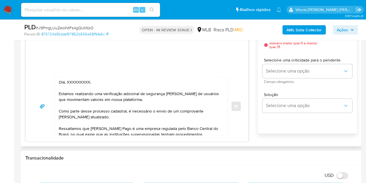
click at [79, 83] on textarea "Olá, XXXXXXXXX. Estamos realizando uma verificação adicional de segurança [PERS…" at bounding box center [140, 106] width 162 height 58
paste textarea "[PERSON_NAME]"
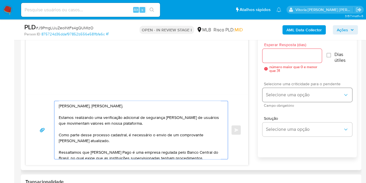
scroll to position [318, 0]
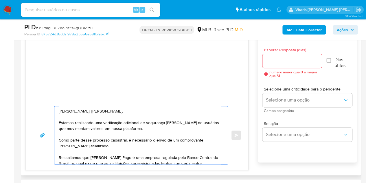
type textarea "[PERSON_NAME], [PERSON_NAME]. Estamos realizando uma verificação adicional de s…"
click at [299, 67] on div "Esperar Resposta ([PERSON_NAME]) número maior que 0 e menor que 31" at bounding box center [292, 63] width 59 height 30
click at [298, 61] on input "Esperar Resposta (dias)" at bounding box center [292, 61] width 59 height 8
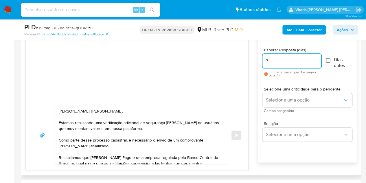
type input "3"
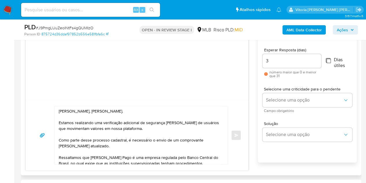
click at [329, 60] on input "Dias útiles" at bounding box center [328, 60] width 5 height 5
checkbox input "true"
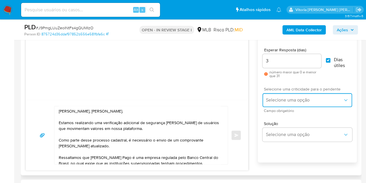
click at [280, 103] on button "Selecione uma opção" at bounding box center [308, 100] width 90 height 14
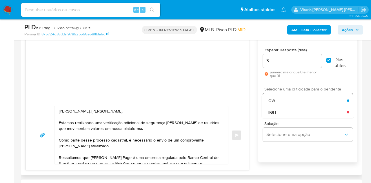
click at [283, 99] on div "LOW" at bounding box center [306, 101] width 80 height 12
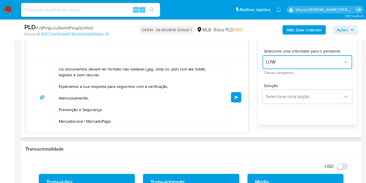
scroll to position [347, 0]
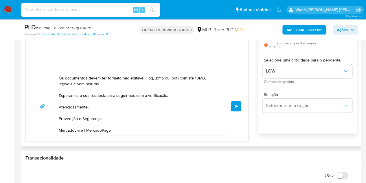
click at [238, 107] on button "common.send" at bounding box center [236, 106] width 10 height 10
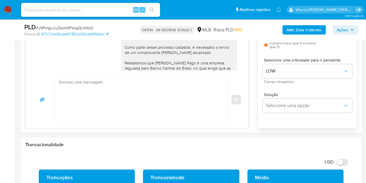
scroll to position [0, 0]
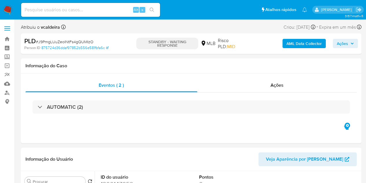
select select "10"
click at [314, 44] on b "AML Data Collector" at bounding box center [304, 43] width 35 height 9
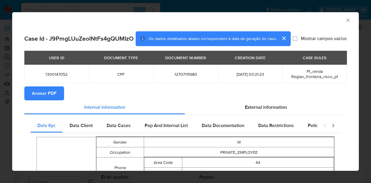
click at [47, 97] on span "Anexar PDF" at bounding box center [44, 93] width 25 height 13
click at [346, 21] on icon "Fechar a janela" at bounding box center [347, 20] width 3 height 3
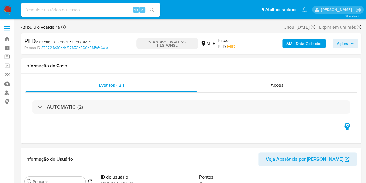
click at [69, 9] on input at bounding box center [90, 10] width 139 height 8
paste input "ii9RG5o29yvVv1MUjN2XhtfQ"
type input "ii9RG5o29yvVv1MUjN2XhtfQ"
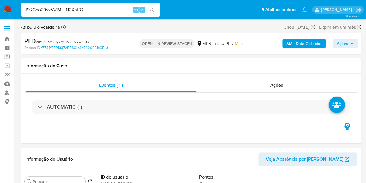
select select "10"
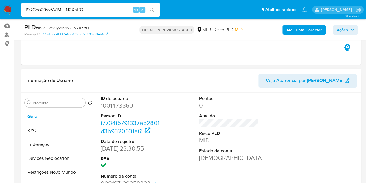
click at [126, 105] on dd "1001473360" at bounding box center [131, 105] width 60 height 8
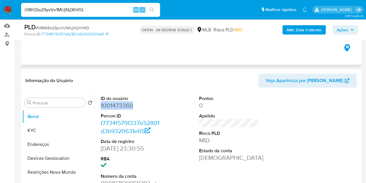
copy dd "1001473360"
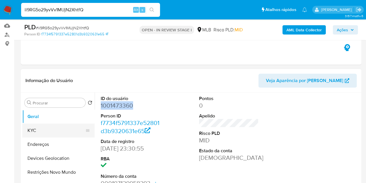
click at [54, 126] on button "KYC" at bounding box center [56, 130] width 68 height 14
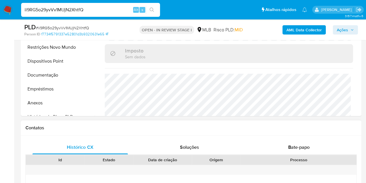
scroll to position [174, 0]
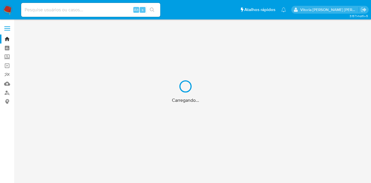
click at [82, 10] on div "Carregando..." at bounding box center [185, 91] width 371 height 183
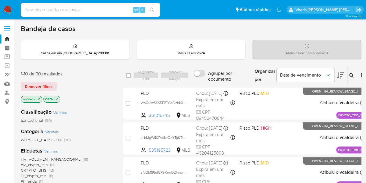
click at [70, 11] on input at bounding box center [90, 10] width 139 height 8
paste input "rTC9QNDrVjOrGw2KP7NGdP96"
type input "rTC9QNDrVjOrGw2KP7NGdP96"
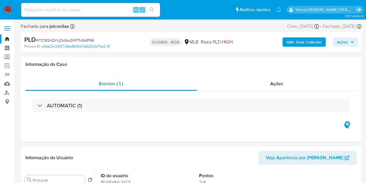
select select "10"
click at [61, 7] on input at bounding box center [90, 10] width 139 height 8
paste input "RSrS7PJtei9a7cPk3Ub5NIta"
type input "RSrS7PJtei9a7cPk3Ub5NIta"
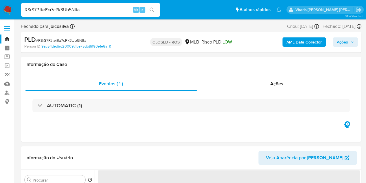
select select "10"
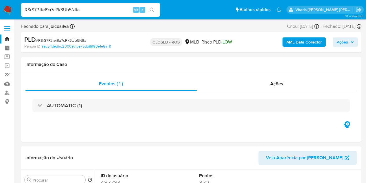
click at [84, 10] on input "RSrS7PJtei9a7cPk3Ub5NIta" at bounding box center [90, 10] width 139 height 8
paste input "cdQpjYpbtMEajEwfWy9gMCGS"
type input "cdQpjYpbtMEajEwfWy9gMCGS"
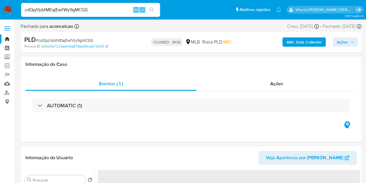
select select "10"
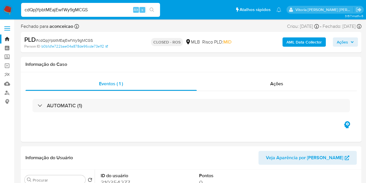
click at [61, 10] on input "cdQpjYpbtMEajEwfWy9gMCGS" at bounding box center [90, 10] width 139 height 8
paste input "TnmZ72dujHeLlDDn4cpKB7NA"
type input "TnmZ72dujHeLlDDn4cpKB7NA"
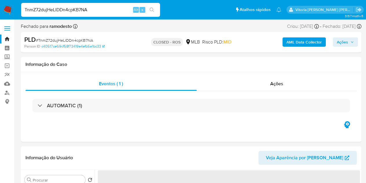
select select "10"
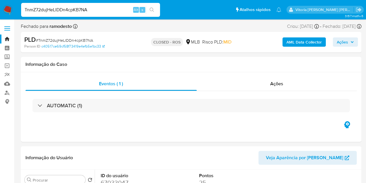
click at [79, 10] on input "TnmZ72dujHeLlDDn4cpKB7NA" at bounding box center [90, 10] width 139 height 8
paste input "fCcXPIv0w8zEPB8rxzxWwIfU"
type input "fCcXPIv0w8zEPB8rxzxWwIfU"
select select "10"
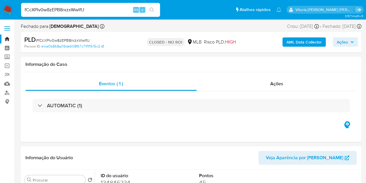
click at [61, 8] on input "fCcXPIv0w8zEPB8rxzxWwIfU" at bounding box center [90, 10] width 139 height 8
paste input "YSXL0dxHVV3nFc8n68SFOkjt"
type input "YSXL0dxHVV3nFc8n68SFOkjt"
select select "10"
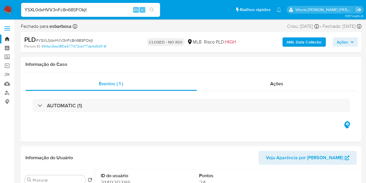
click at [46, 16] on div "YSXL0dxHVV3nFc8n68SFOkjt Alt s" at bounding box center [90, 10] width 139 height 14
click at [50, 12] on input "YSXL0dxHVV3nFc8n68SFOkjt" at bounding box center [90, 10] width 139 height 8
paste input "fkwEIcPRwoZhYjLZXzJEJ9le"
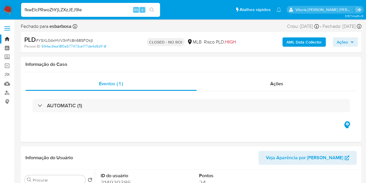
type input "fkwEIcPRwoZhYjLZXzJEJ9le"
select select "10"
click at [96, 16] on div "fkwEIcPRwoZhYjLZXzJEJ9le Alt s" at bounding box center [90, 10] width 139 height 14
click at [96, 11] on input "fkwEIcPRwoZhYjLZXzJEJ9le" at bounding box center [90, 10] width 139 height 8
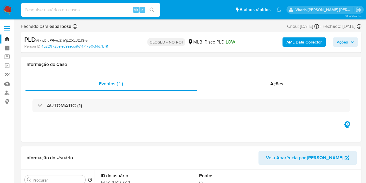
paste input "dsk9lLmC61X4Cc6EFR4TCFhk"
type input "dsk9lLmC61X4Cc6EFR4TCFhk"
select select "10"
click at [81, 13] on input "dsk9lLmC61X4Cc6EFR4TCFhk" at bounding box center [90, 10] width 139 height 8
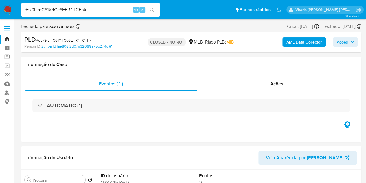
click at [81, 13] on input "dsk9lLmC61X4Cc6EFR4TCFhk" at bounding box center [90, 10] width 139 height 8
paste input "xDwS8aRaPlPmIzgQlt0Tyqno"
type input "xDwS8aRaPlPmIzgQlt0Tyqno"
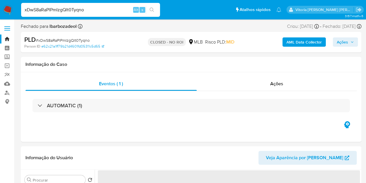
select select "10"
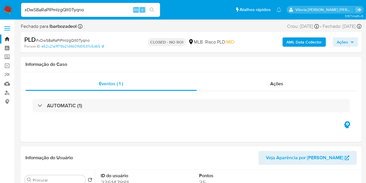
click at [46, 11] on input "xDwS8aRaPlPmIzgQlt0Tyqno" at bounding box center [90, 10] width 139 height 8
paste input "SKV2ADVS4VhWTfFGgruWTfpI"
type input "SKV2ADVS4VhWTfFGgruWTfpI"
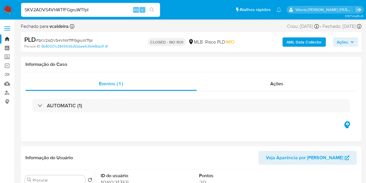
select select "10"
click at [68, 8] on input "SKV2ADVS4VhWTfFGgruWTfpI" at bounding box center [90, 10] width 139 height 8
paste input "wgI1bRstUwRyw8eIYglZIKB9"
type input "wgI1bRstUwRyw8eIYglZIKB9"
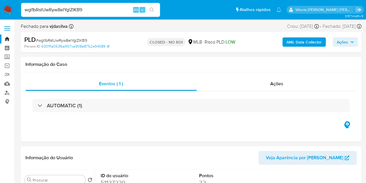
select select "10"
click at [49, 10] on input "wgI1bRstUwRyw8eIYglZIKB9" at bounding box center [90, 10] width 139 height 8
paste input "ZPYvJemPE1kjTF52duuWwCzx"
type input "ZPYvJemPE1kjTF52duuWwCzx"
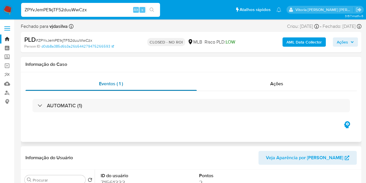
select select "10"
click at [72, 11] on input "ZPYvJemPE1kjTF52duuWwCzx" at bounding box center [90, 10] width 139 height 8
click at [72, 10] on input "ZPYvJemPE1kjTF52duuWwCzx" at bounding box center [90, 10] width 139 height 8
paste input "rkaREQNca0oqCReXnn4L4KOe"
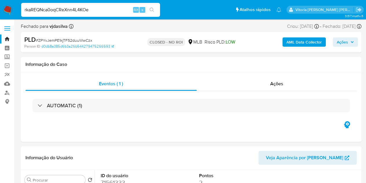
type input "rkaREQNca0oqCReXnn4L4KOe"
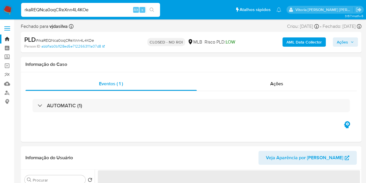
select select "10"
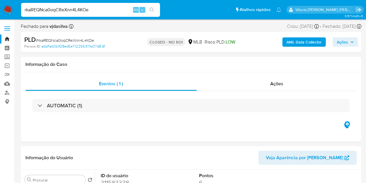
select select "10"
click at [94, 12] on input "rkaREQNca0oqCReXnn4L4KOe" at bounding box center [90, 10] width 139 height 8
paste input "rTC9QNDrVjOrGw2KP7NGdP96"
type input "rTC9QNDrVjOrGw2KP7NGdP96"
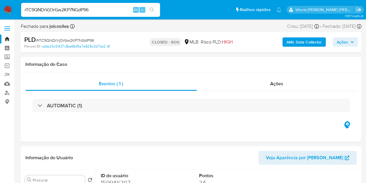
select select "10"
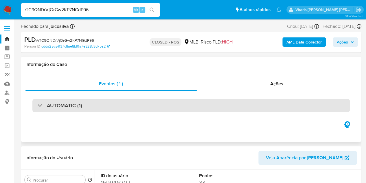
click at [76, 107] on h3 "AUTOMATIC (1)" at bounding box center [64, 105] width 35 height 6
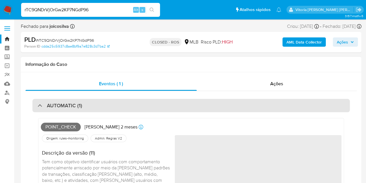
click at [78, 107] on h3 "AUTOMATIC (1)" at bounding box center [64, 105] width 35 height 6
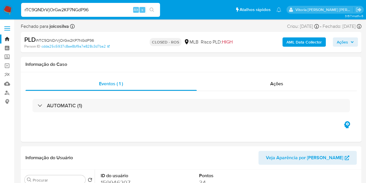
click at [55, 7] on input "rTC9QNDrVjOrGw2KP7NGdP96" at bounding box center [90, 10] width 139 height 8
paste input "0xsQ8m5EbdEU62SmSZ9Hey7U"
type input "0xsQ8m5EbdEU62SmSZ9Hey7U"
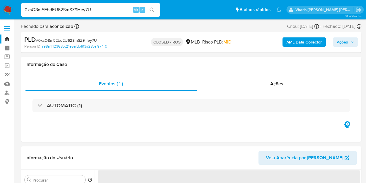
select select "10"
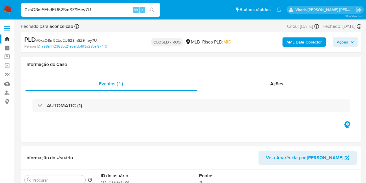
drag, startPoint x: 53, startPoint y: 12, endPoint x: 0, endPoint y: 12, distance: 53.3
click at [0, 12] on nav "Pausado Ver notificaciones 0xsQ8m5EbdEU62SmSZ9Hey7U Alt s Atalhos rápidos Presi…" at bounding box center [183, 9] width 366 height 19
paste input "1sNLCmSucVbkDvNsCFtvIZ4b"
type input "1sNLCmSucVbkDvNsCFtvIZ4b"
select select "10"
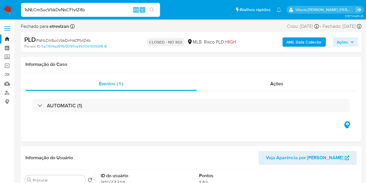
drag, startPoint x: 89, startPoint y: 11, endPoint x: 5, endPoint y: 2, distance: 85.0
click at [5, 3] on nav "Pausado Ver notificaciones 1sNLCmSucVbkDvNsCFtvIZ4b Alt s Atalhos rápidos Presi…" at bounding box center [183, 9] width 366 height 19
paste input "1sNLCmSucVbkDvNsCFtvIZ4b"
type input "1sNLCmSucVbkDvNsCFtvIZ4b"
click at [278, 83] on span "Ações" at bounding box center [276, 83] width 13 height 7
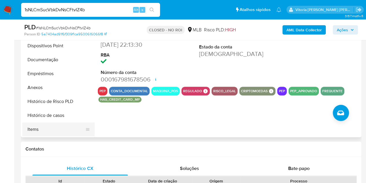
scroll to position [87, 0]
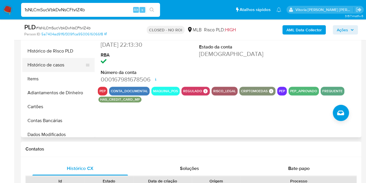
click at [52, 67] on button "Histórico de casos" at bounding box center [56, 65] width 68 height 14
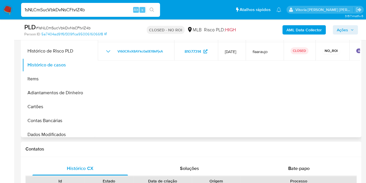
scroll to position [145, 0]
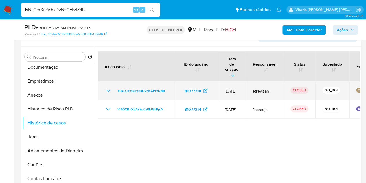
click at [106, 87] on icon "Mostrar/Ocultar" at bounding box center [108, 90] width 7 height 7
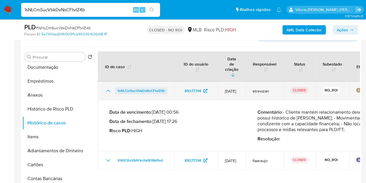
click at [137, 87] on span "1sNLCmSucVbkDvNsCFtvIZ4b" at bounding box center [141, 90] width 47 height 7
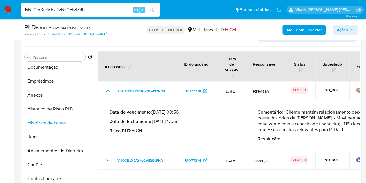
click at [42, 8] on input "1sNLCmSucVbkDvNsCFtvIZ4b" at bounding box center [90, 10] width 139 height 8
paste input "O0x1osBPehtDwf6IqdodOYc1"
type input "O0x1osBPehtDwf6IqdodOYc1"
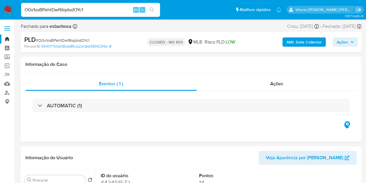
select select "10"
click at [57, 10] on input "O0x1osBPehtDwf6IqdodOYc1" at bounding box center [90, 10] width 139 height 8
paste input "dsk9lLmC61X4Cc6EFR4TCFhk"
type input "dsk9lLmC61X4Cc6EFR4TCFhk"
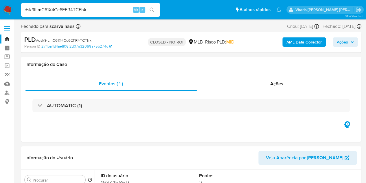
select select "10"
click at [71, 10] on input "dsk9lLmC61X4Cc6EFR4TCFhk" at bounding box center [90, 10] width 139 height 8
paste input "xDwS8aRaPlPmIzgQlt0Tyqno"
type input "xDwS8aRaPlPmIzgQlt0Tyqno"
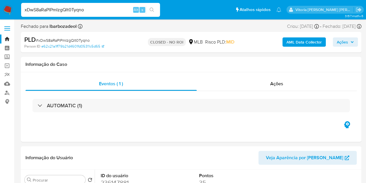
select select "10"
click at [78, 14] on div "xDwS8aRaPlPmIzgQlt0Tyqno Alt s" at bounding box center [90, 10] width 139 height 14
click at [75, 9] on input "xDwS8aRaPlPmIzgQlt0Tyqno" at bounding box center [90, 10] width 139 height 8
paste input "TQo0MqhRJb5KOpYgdVdaSzvC"
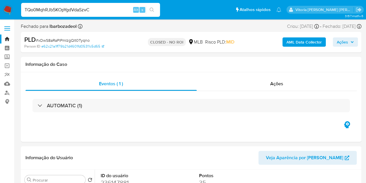
type input "TQo0MqhRJb5KOpYgdVdaSzvC"
select select "10"
click at [56, 8] on input "TQo0MqhRJb5KOpYgdVdaSzvC" at bounding box center [90, 10] width 139 height 8
paste input "deu4iGopz8q0cr0LyPlAvBYL"
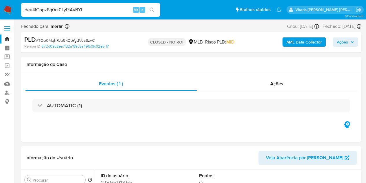
type input "deu4iGopz8q0cr0LyPlAvBYL"
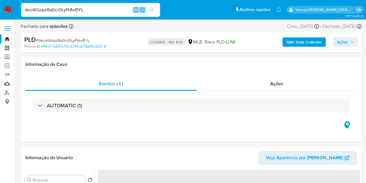
select select "10"
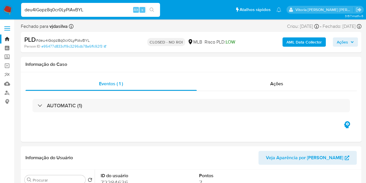
click at [59, 11] on input "deu4iGopz8q0cr0LyPlAvBYL" at bounding box center [90, 10] width 139 height 8
paste input "cbCHFnjYAgl6GeqU9R5jxLPd"
type input "cbCHFnjYAgl6GeqU9R5jxLPd"
select select "10"
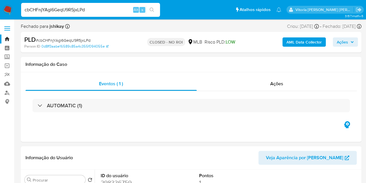
click at [66, 9] on input "cbCHFnjYAgl6GeqU9R5jxLPd" at bounding box center [90, 10] width 139 height 8
paste input "IuGdScrxfiKPBJL0FGhp0PEG"
type input "IuGdScrxfiKPBJL0FGhp0PEG"
select select "10"
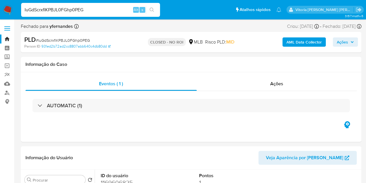
click at [71, 5] on div "IuGdScrxfiKPBJL0FGhp0PEG Alt s" at bounding box center [90, 10] width 139 height 14
drag, startPoint x: 71, startPoint y: 5, endPoint x: 67, endPoint y: 8, distance: 5.2
click at [71, 5] on div "IuGdScrxfiKPBJL0FGhp0PEG Alt s" at bounding box center [90, 10] width 139 height 14
click at [67, 9] on input "IuGdScrxfiKPBJL0FGhp0PEG" at bounding box center [90, 10] width 139 height 8
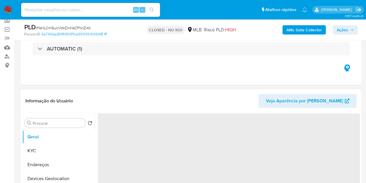
scroll to position [87, 0]
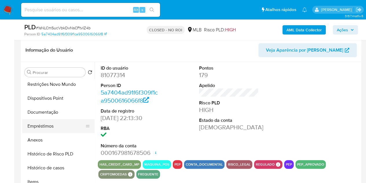
select select "10"
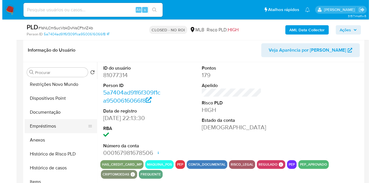
scroll to position [58, 0]
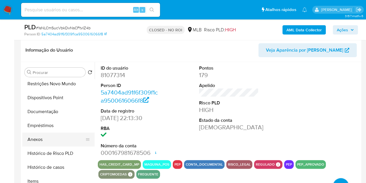
click at [38, 140] on button "Anexos" at bounding box center [56, 139] width 68 height 14
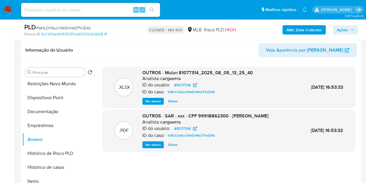
click at [151, 147] on span "Ver anexo" at bounding box center [153, 145] width 16 height 6
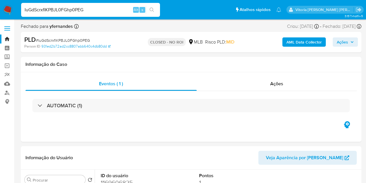
select select "10"
type input "8dGmFVOpgsUjZGiFKz8R7YHa"
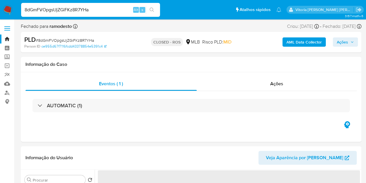
select select "10"
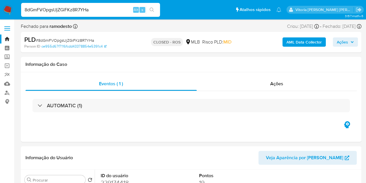
click at [69, 11] on input "8dGmFVOpgsUjZGiFKz8R7YHa" at bounding box center [90, 10] width 139 height 8
paste input "uIosUXFCPrFNFhRMRsTCNE7p"
type input "uIosUXFCPrFNFhRMRsTCNE7p"
select select "10"
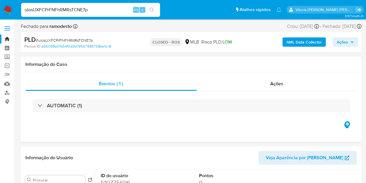
click at [67, 9] on input "uIosUXFCPrFNFhRMRsTCNE7p" at bounding box center [90, 10] width 139 height 8
paste input "eBGGfYSQBxV1DwvoUfSWFx0q"
type input "eBGGfYSQBxV1DwvoUfSWFx0q"
select select "10"
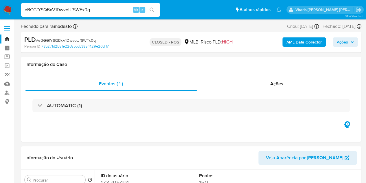
click at [57, 10] on input "eBGGfYSQBxV1DwvoUfSWFx0q" at bounding box center [90, 10] width 139 height 8
paste input "8fSlqopUKWozGXqR1WmacjIE"
type input "8fSlqopUKWozGXqR1WmacjIE"
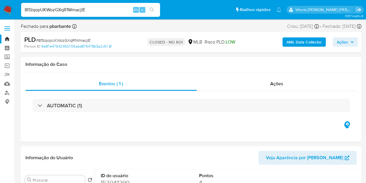
select select "10"
click at [58, 7] on input "8fSlqopUKWozGXqR1WmacjIE" at bounding box center [90, 10] width 139 height 8
paste input "ayXMEOl9BkwhZjtUyv6ZoNzm"
type input "ayXMEOl9BkwhZjtUyv6ZoNzm"
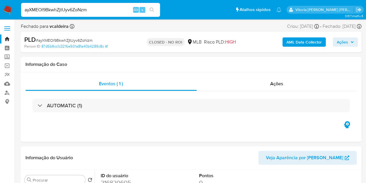
select select "10"
click at [62, 7] on input "ayXMEOl9BkwhZjtUyv6ZoNzm" at bounding box center [90, 10] width 139 height 8
paste input "OjlkQQsjFbdhuXwX5U4YNCsA"
type input "OjlkQQsjFbdhuXwX5U4YNCsA"
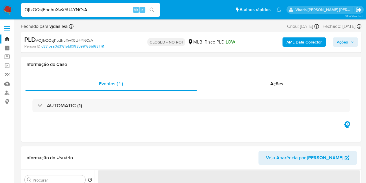
select select "10"
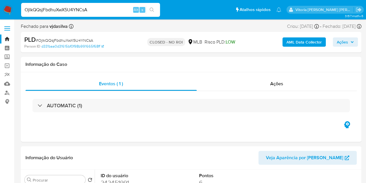
click at [62, 10] on input "OjlkQQsjFbdhuXwX5U4YNCsA" at bounding box center [90, 10] width 139 height 8
paste input "QDTk3FwYmhQ8DCJGheuwyJ6Y"
type input "QDTk3FwYmhQ8DCJGheuwyJ6Y"
select select "10"
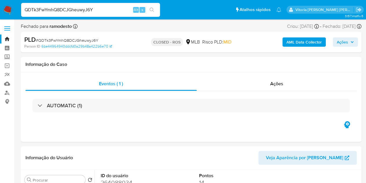
click at [74, 8] on input "QDTk3FwYmhQ8DCJGheuwyJ6Y" at bounding box center [90, 10] width 139 height 8
paste input "7wgLfyV39BFdi5CzirhqwEhu"
type input "7wgLfyV39BFdi5CzirhqwEhu"
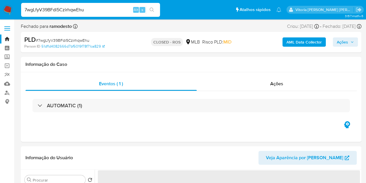
select select "10"
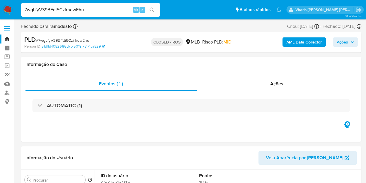
click at [73, 10] on input "7wgLfyV39BFdi5CzirhqwEhu" at bounding box center [90, 10] width 139 height 8
paste input "uBBV3X3MdBN1MumoHDvyC4v7"
type input "uBBV3X3MdBN1MumoHDvyC4v7"
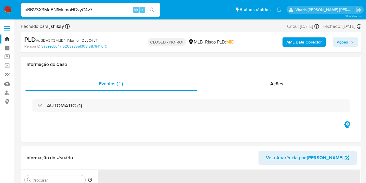
select select "10"
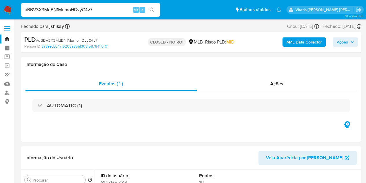
click at [68, 10] on input "uBBV3X3MdBN1MumoHDvyC4v7" at bounding box center [90, 10] width 139 height 8
paste input "r9p8xgpCQ1C5JhZKgamRdj1h"
type input "r9p8xgpCQ1C5JhZKgamRdj1h"
select select "10"
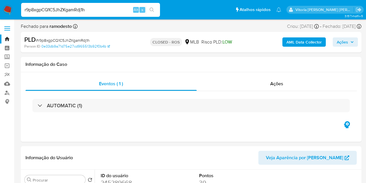
select select "10"
click at [60, 6] on input "r9p8xgpCQ1C5JhZKgamRdj1h" at bounding box center [90, 10] width 139 height 8
paste input "DNvejmvhskfj3Zr3cbV5HEZU"
type input "DNvejmvhskfj3Zr3cbV5HEZU"
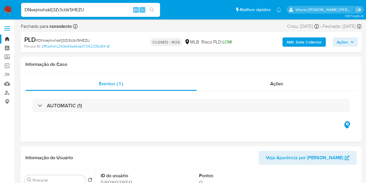
select select "10"
click at [71, 12] on input "DNvejmvhskfj3Zr3cbV5HEZU" at bounding box center [90, 10] width 139 height 8
paste input "rt2plm2qmD493smlck5alFnw"
type input "rt2plm2qmD493smlck5alFnw"
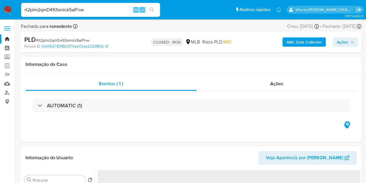
select select "10"
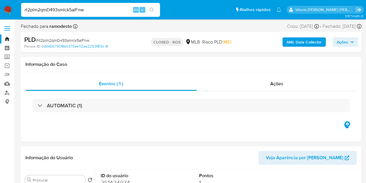
click at [63, 11] on input "rt2plm2qmD493smlck5alFnw" at bounding box center [90, 10] width 139 height 8
paste input "SWpiwolM16gaeqWQeph4Tgem"
type input "SWpiwolM16gaeqWQeph4Tgem"
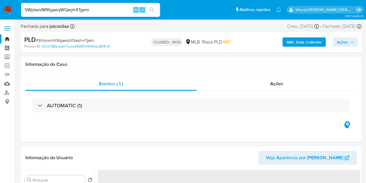
select select "10"
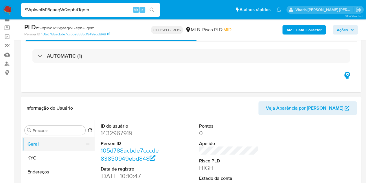
scroll to position [58, 0]
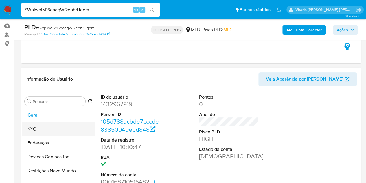
click at [36, 126] on button "KYC" at bounding box center [56, 129] width 68 height 14
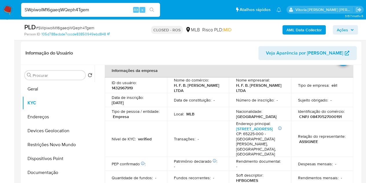
scroll to position [87, 0]
